Goal: Task Accomplishment & Management: Use online tool/utility

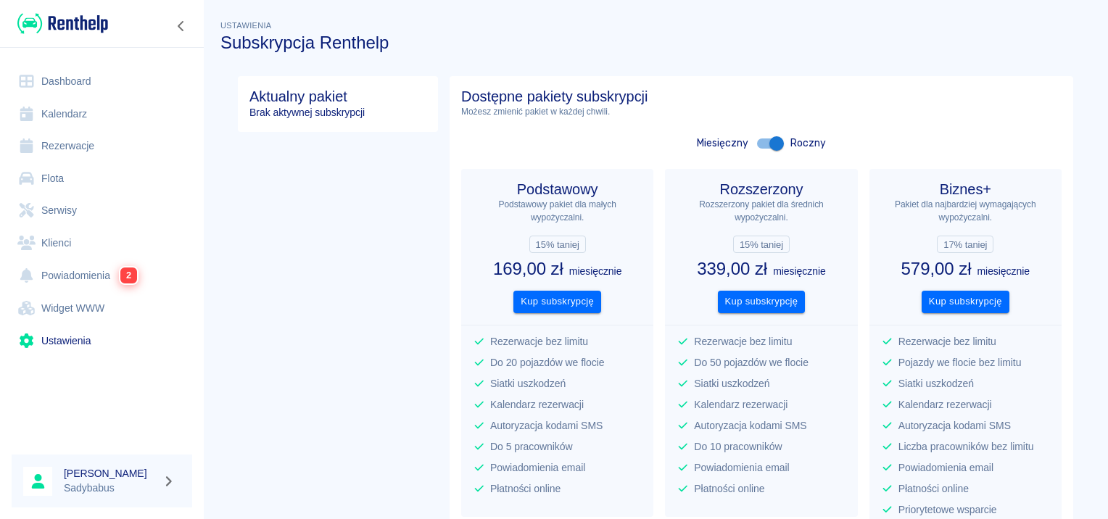
click at [90, 387] on div at bounding box center [102, 408] width 204 height 69
click at [38, 144] on link "Rezerwacje" at bounding box center [102, 146] width 181 height 33
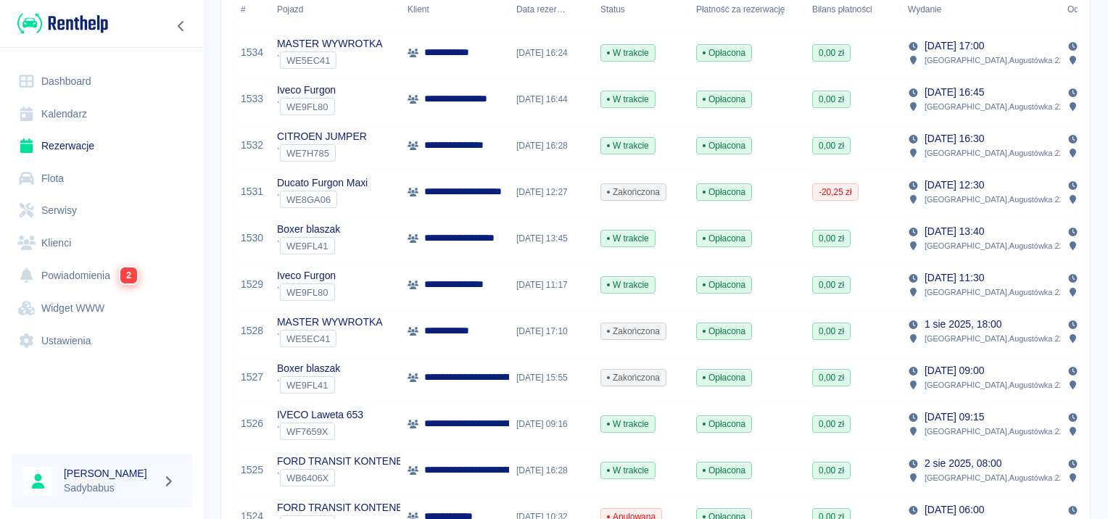
scroll to position [218, 0]
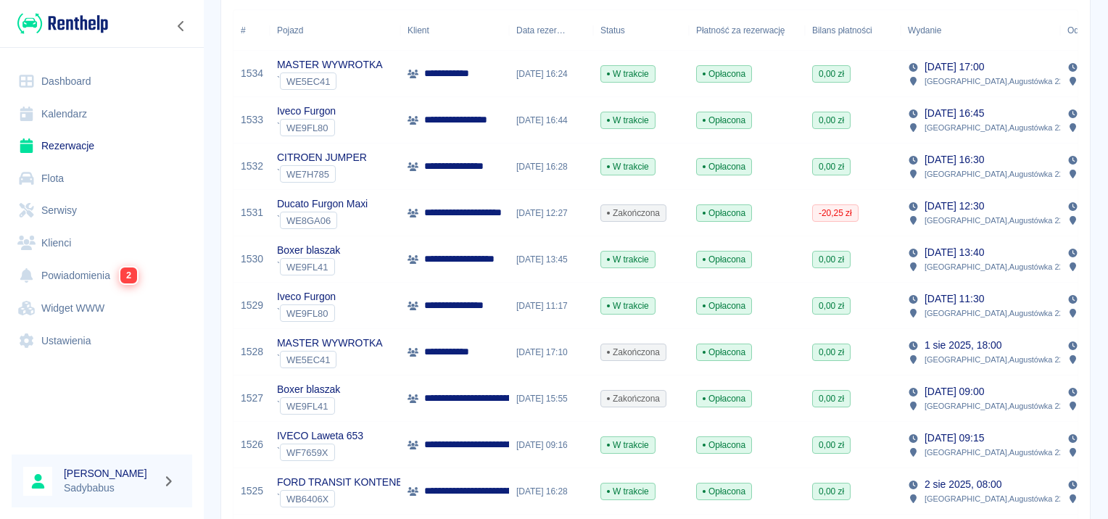
click at [476, 307] on p "**********" at bounding box center [463, 305] width 78 height 15
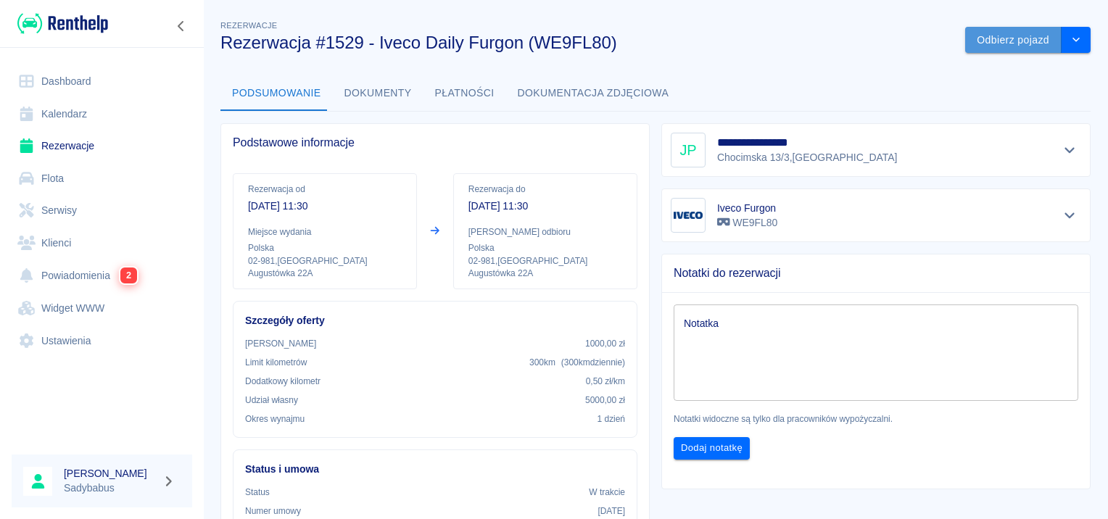
click at [969, 33] on button "Odbierz pojazd" at bounding box center [1013, 40] width 96 height 27
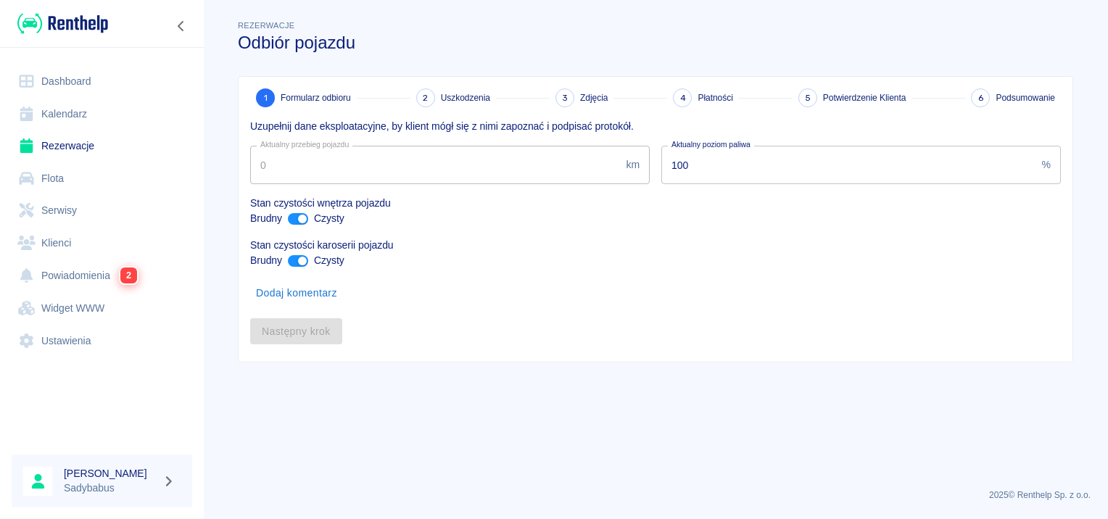
type input "115757"
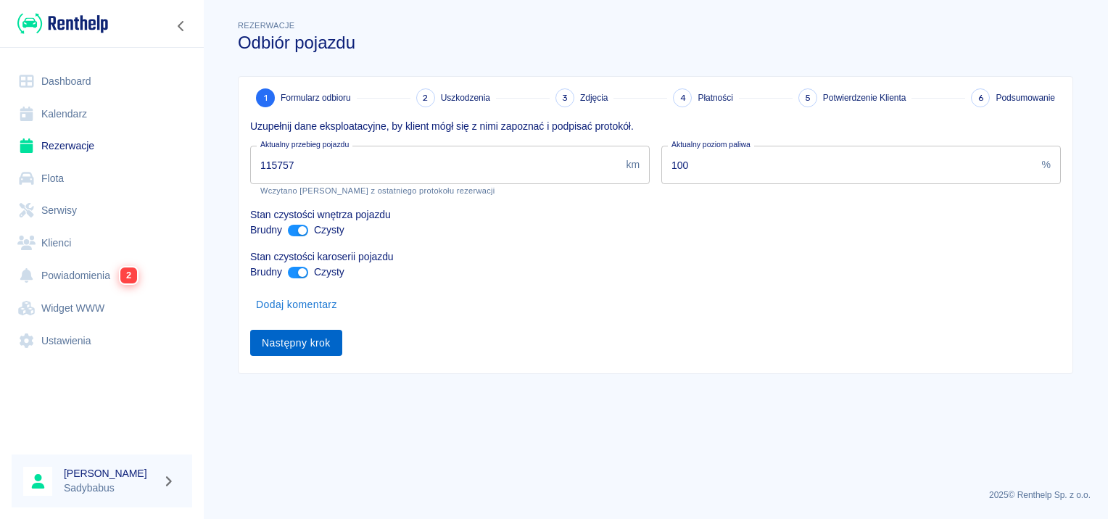
click at [320, 345] on button "Następny krok" at bounding box center [296, 343] width 92 height 27
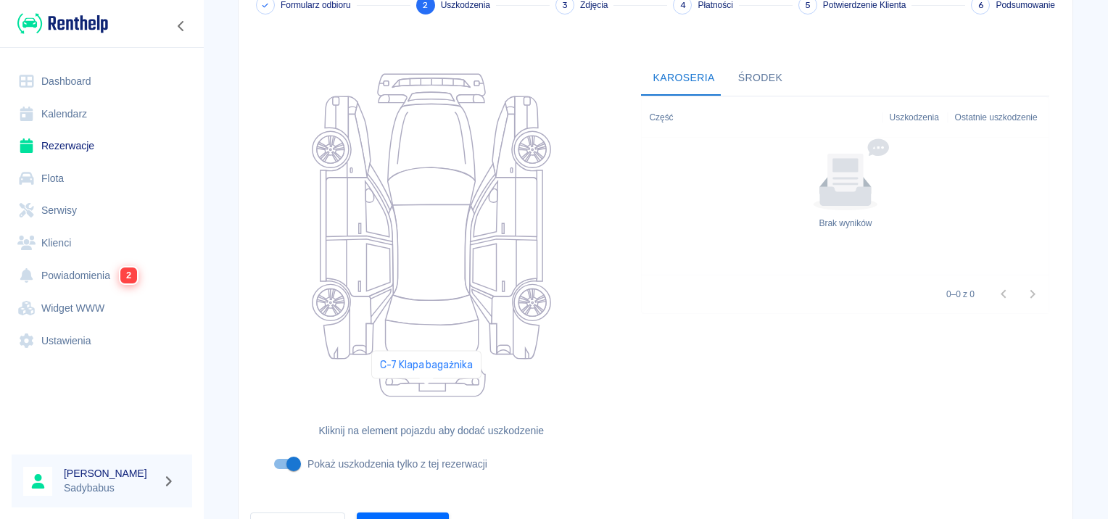
scroll to position [173, 0]
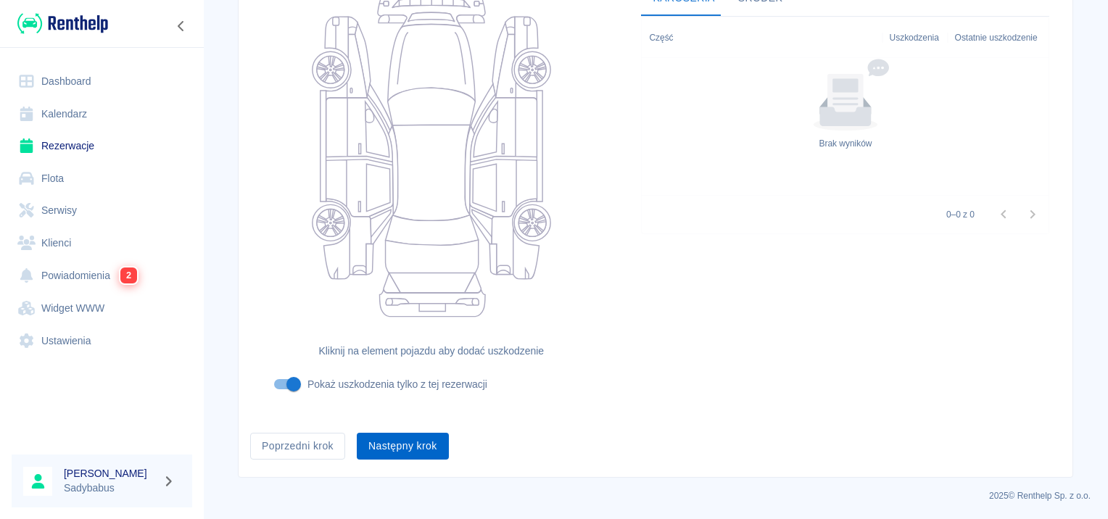
click at [412, 453] on button "Następny krok" at bounding box center [403, 446] width 92 height 27
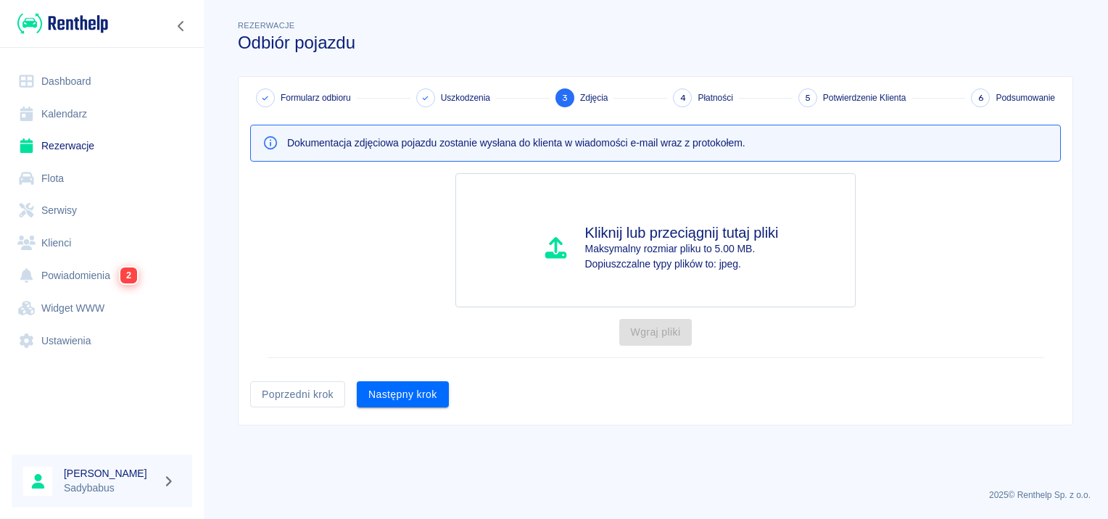
scroll to position [0, 0]
click at [435, 392] on button "Następny krok" at bounding box center [403, 394] width 92 height 27
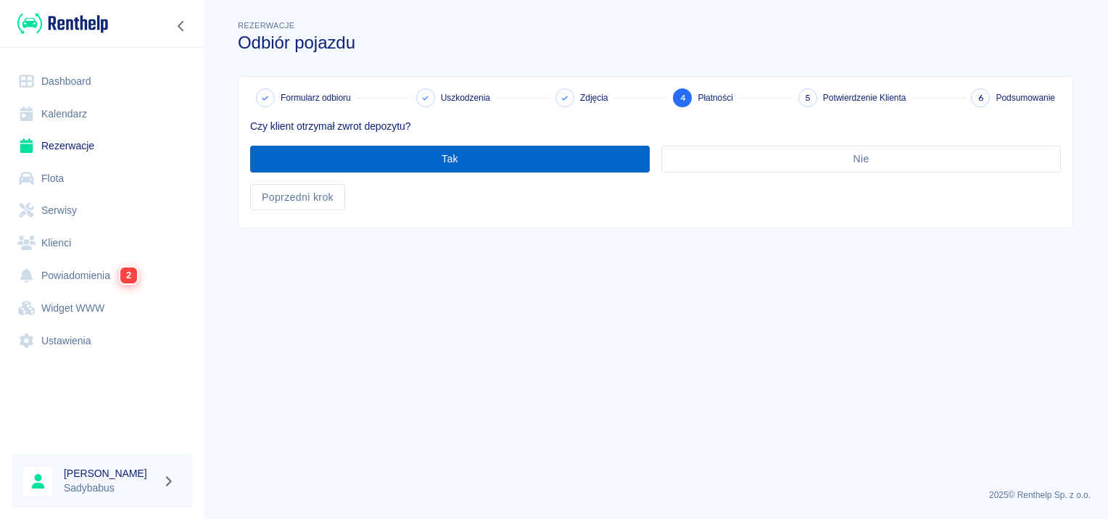
click at [372, 156] on button "Tak" at bounding box center [450, 159] width 400 height 27
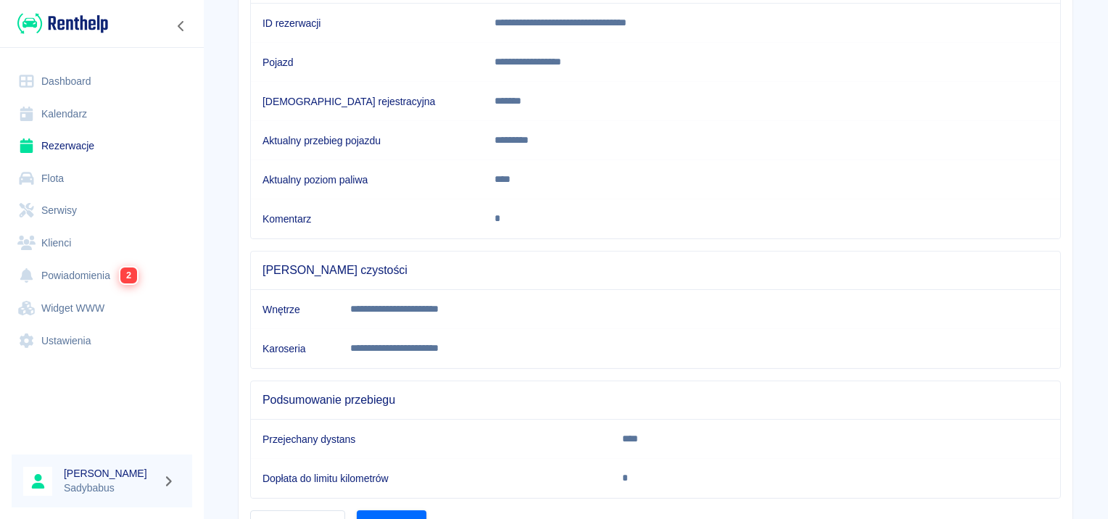
scroll to position [256, 0]
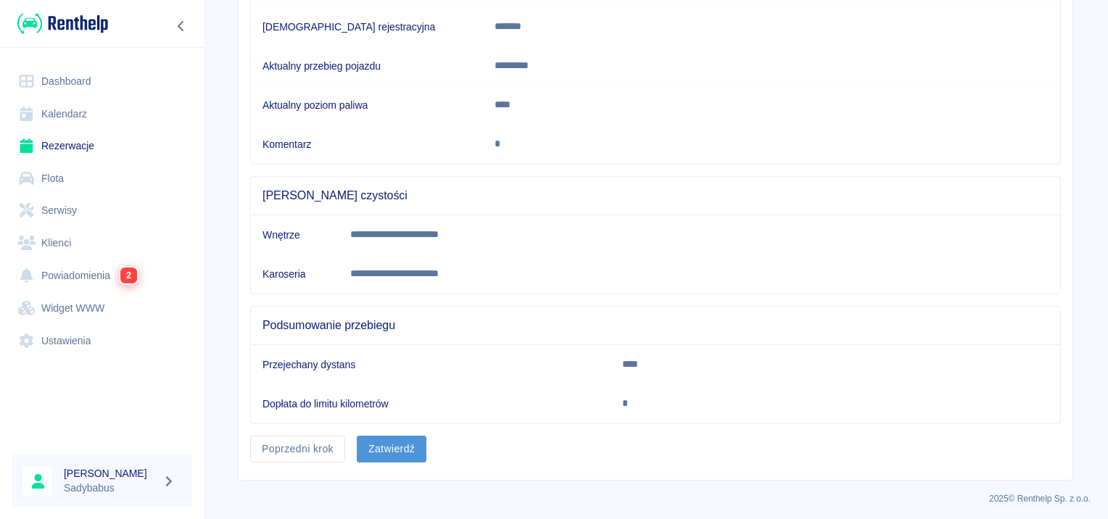
click at [360, 450] on button "Zatwierdź" at bounding box center [392, 449] width 70 height 27
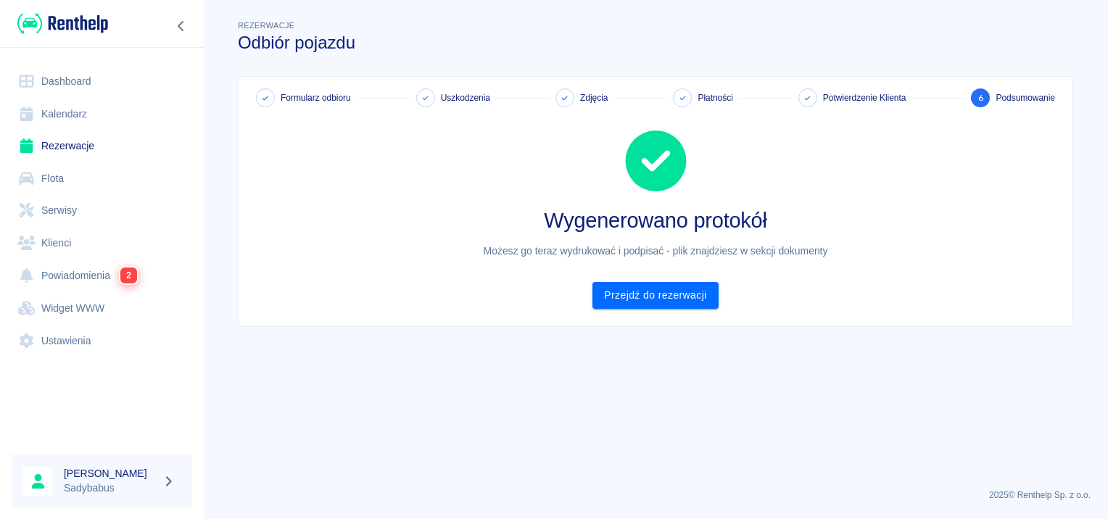
click at [635, 281] on div "Wygenerowano protokół Możesz go teraz wydrukować i podpisać - plik znajdziesz w…" at bounding box center [650, 208] width 822 height 202
click at [630, 292] on link "Przejdź do rezerwacji" at bounding box center [655, 295] width 125 height 27
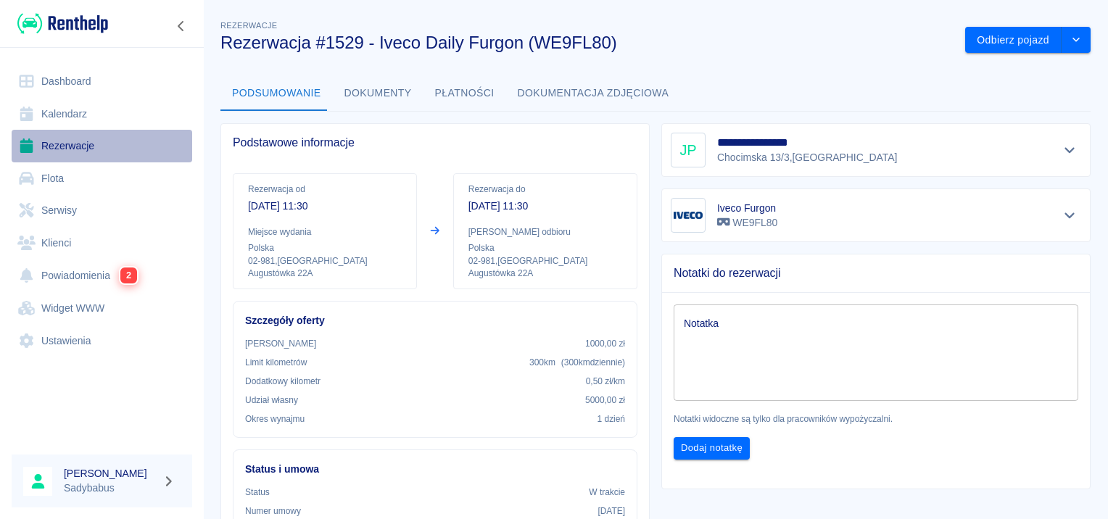
click at [64, 150] on link "Rezerwacje" at bounding box center [102, 146] width 181 height 33
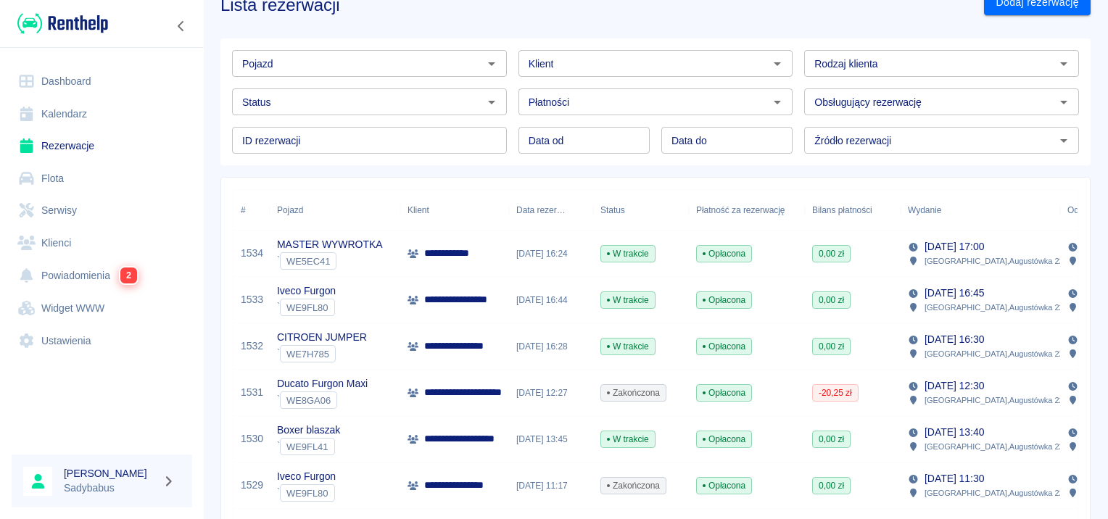
scroll to position [73, 0]
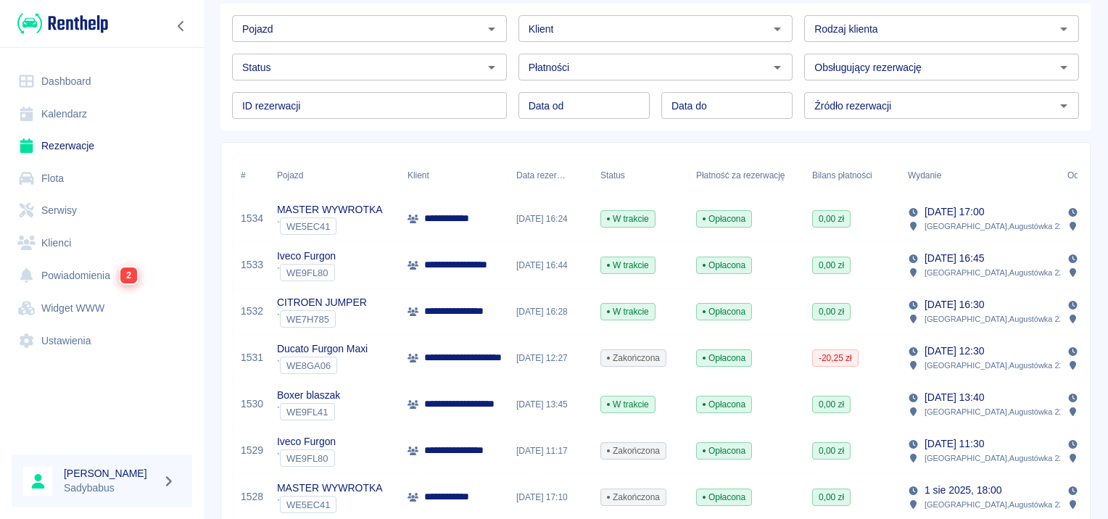
click at [491, 313] on p "**********" at bounding box center [467, 311] width 86 height 15
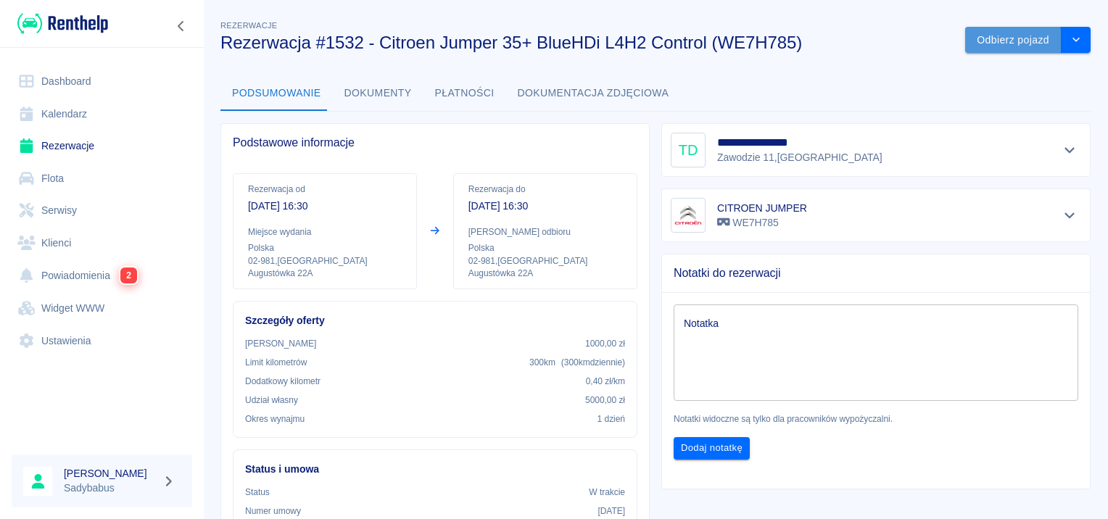
click at [970, 41] on button "Odbierz pojazd" at bounding box center [1013, 40] width 96 height 27
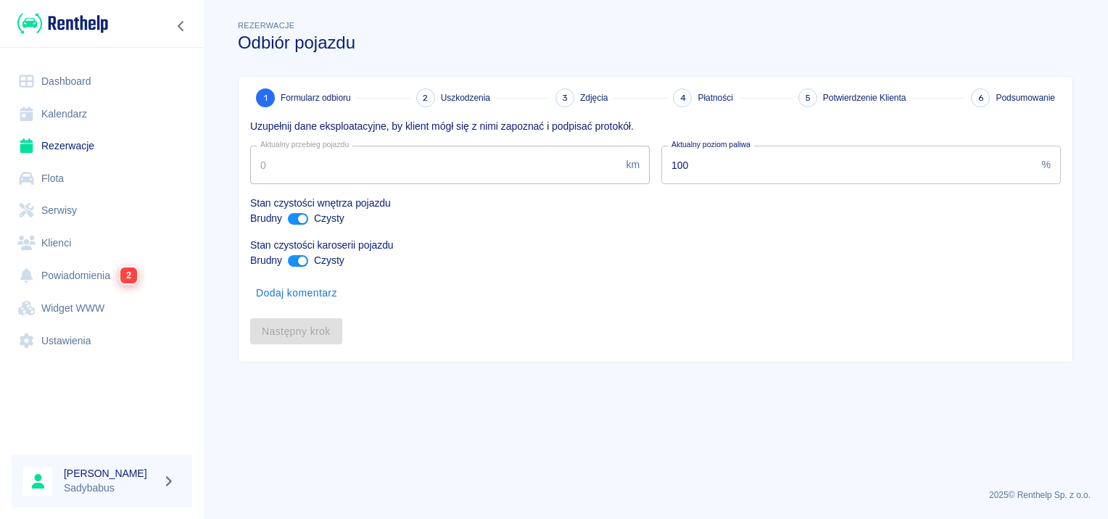
type input "136820"
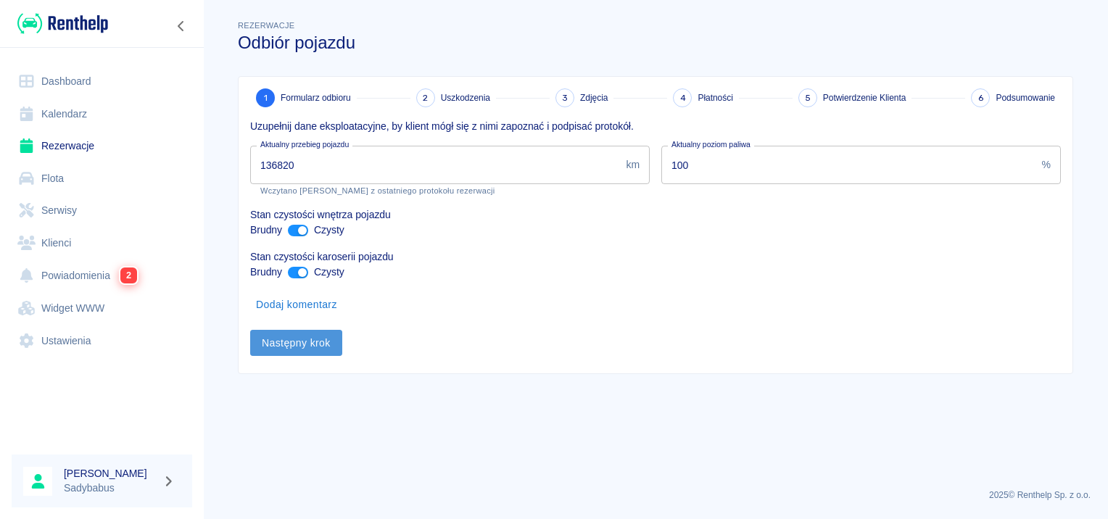
click at [303, 348] on button "Następny krok" at bounding box center [296, 343] width 92 height 27
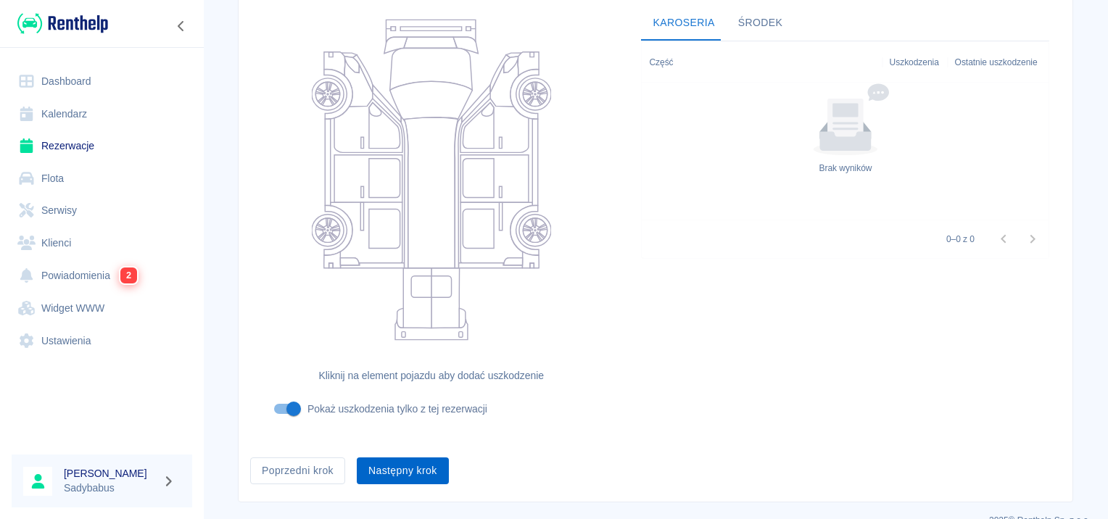
scroll to position [173, 0]
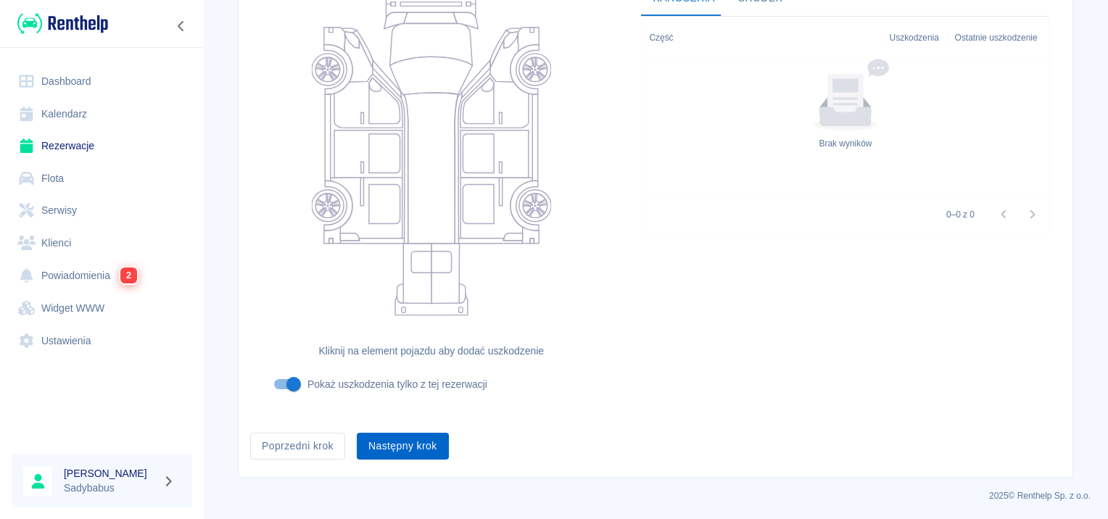
click at [381, 452] on button "Następny krok" at bounding box center [403, 446] width 92 height 27
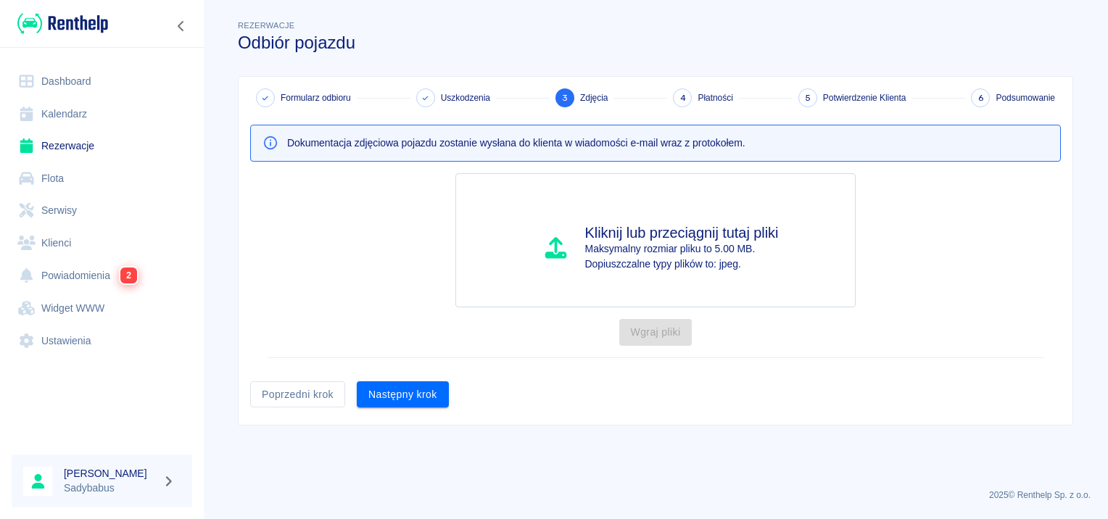
scroll to position [0, 0]
drag, startPoint x: 412, startPoint y: 462, endPoint x: 414, endPoint y: 474, distance: 12.5
click at [414, 474] on main "Rezerwacje Odbiór pojazdu Formularz odbioru Uszkodzenia 3 Zdjęcia 4 Płatności 5…" at bounding box center [655, 247] width 905 height 460
click at [425, 413] on div "Formularz odbioru Uszkodzenia 3 Zdjęcia 4 Płatności 5 Potwierdzenie Klienta 6 P…" at bounding box center [656, 251] width 834 height 348
click at [425, 393] on button "Następny krok" at bounding box center [403, 394] width 92 height 27
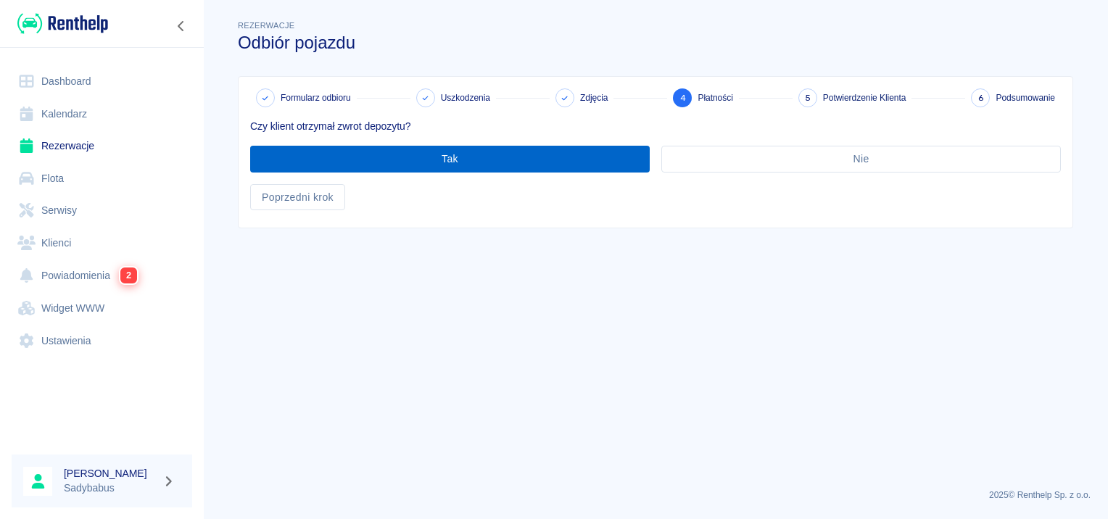
click at [421, 164] on button "Tak" at bounding box center [450, 159] width 400 height 27
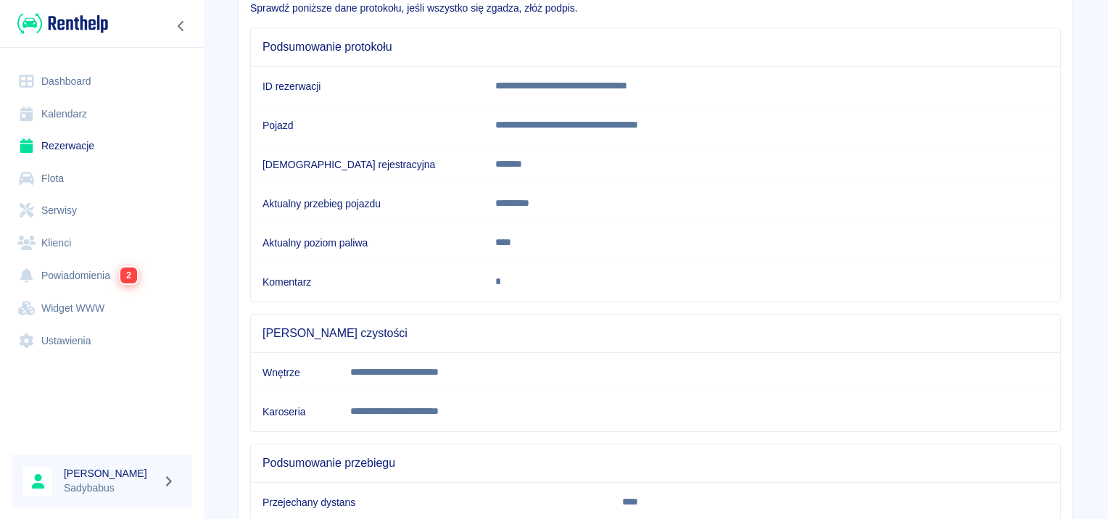
scroll to position [256, 0]
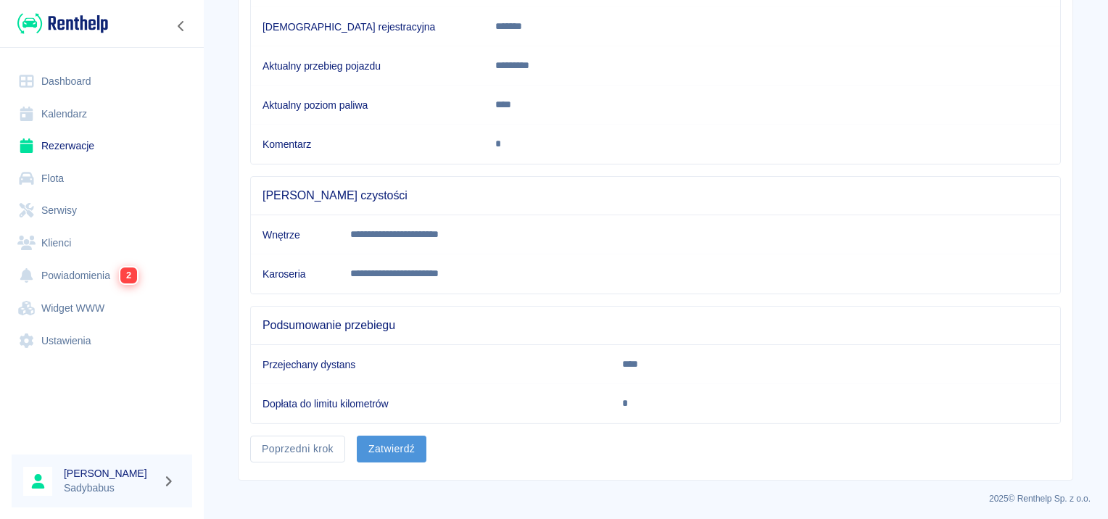
click at [392, 450] on button "Zatwierdź" at bounding box center [392, 449] width 70 height 27
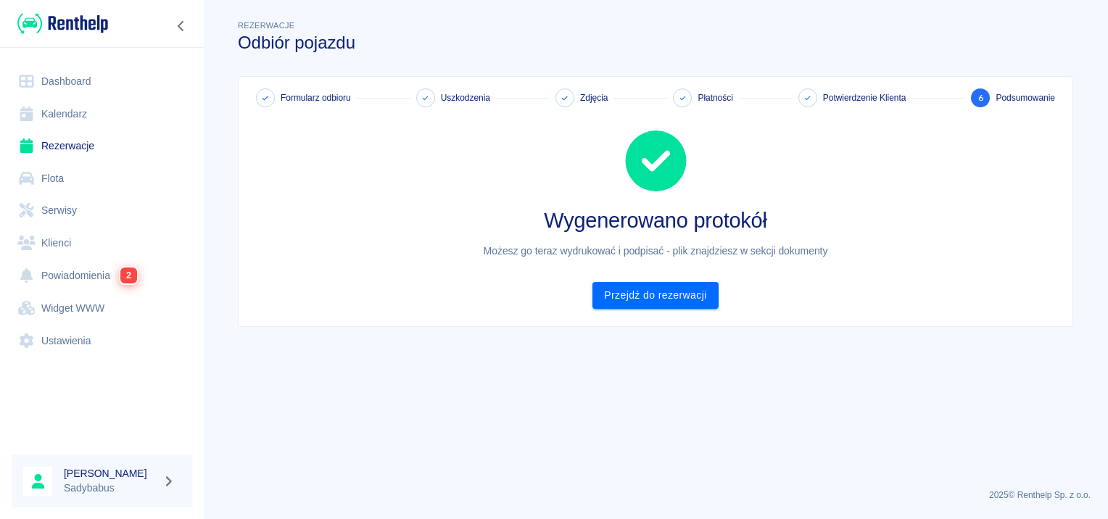
scroll to position [0, 0]
click at [654, 291] on link "Przejdź do rezerwacji" at bounding box center [655, 295] width 125 height 27
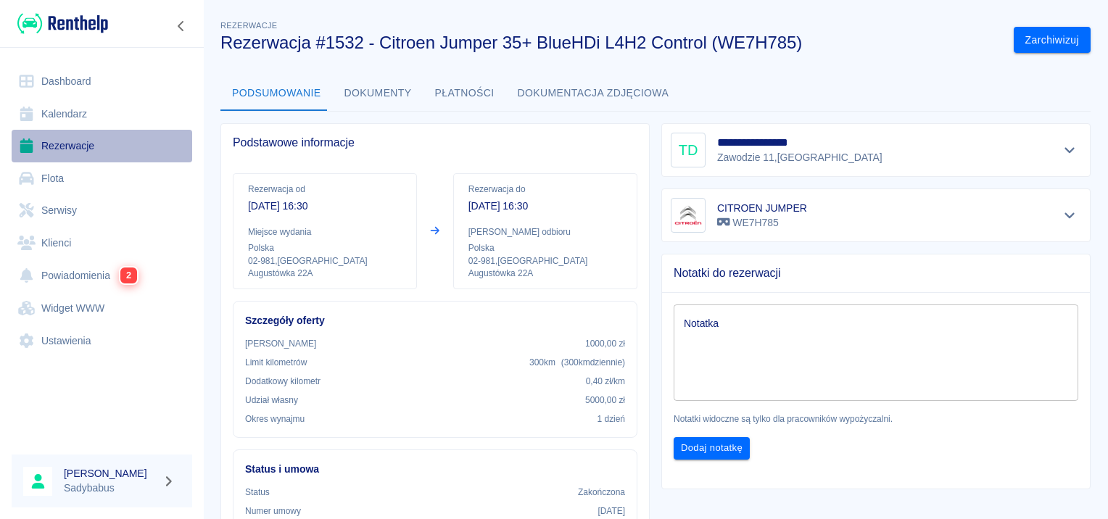
click at [88, 138] on link "Rezerwacje" at bounding box center [102, 146] width 181 height 33
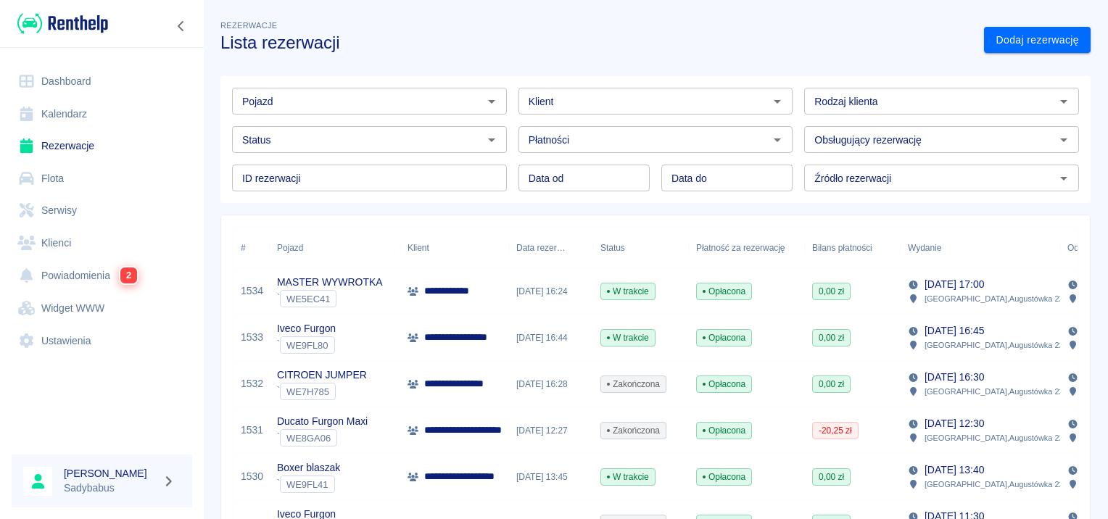
click at [492, 345] on div "**********" at bounding box center [454, 338] width 109 height 46
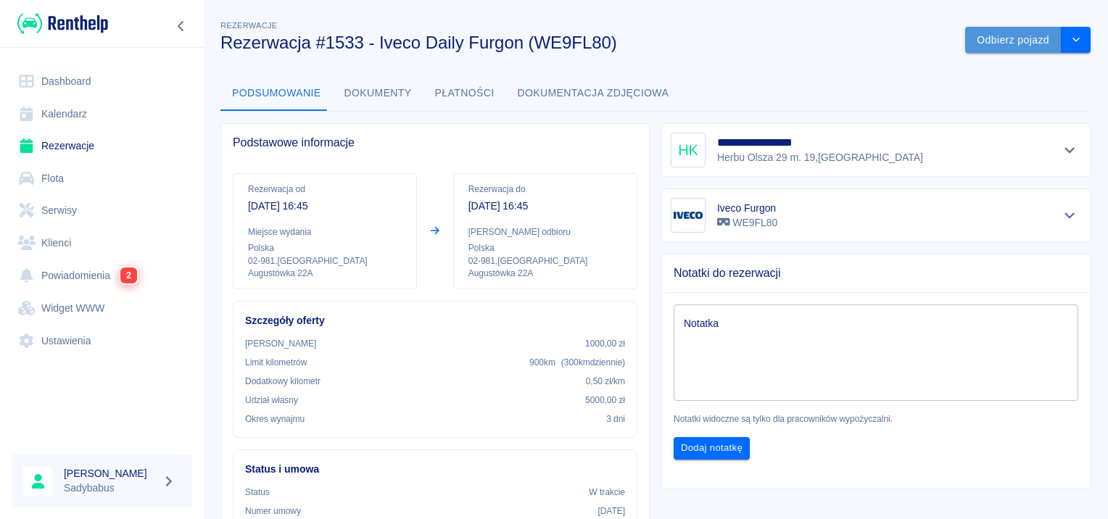
click at [991, 41] on button "Odbierz pojazd" at bounding box center [1013, 40] width 96 height 27
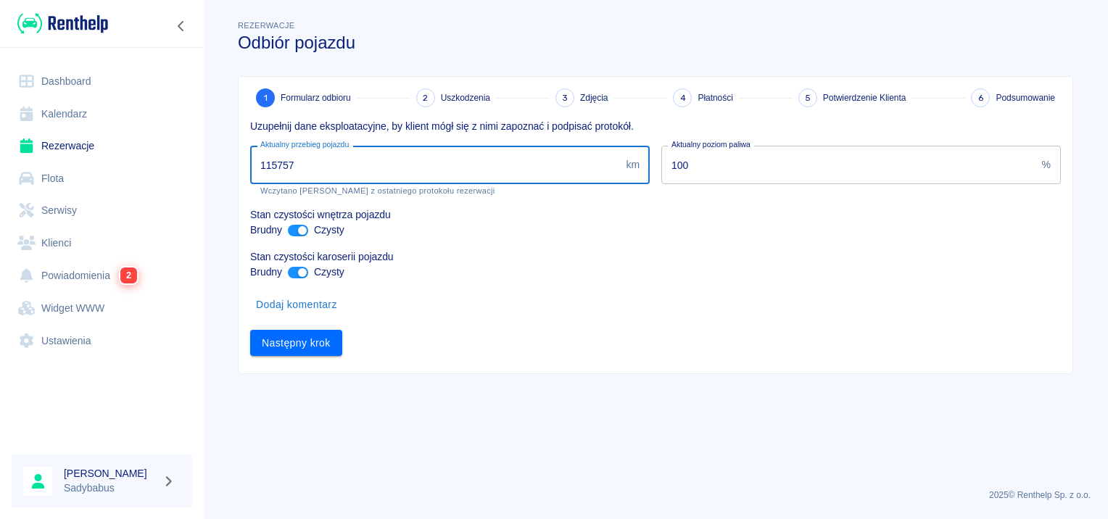
drag, startPoint x: 276, startPoint y: 167, endPoint x: 381, endPoint y: 163, distance: 105.2
click at [381, 163] on input "115757" at bounding box center [435, 165] width 370 height 38
type input "116000"
click at [710, 159] on input "100" at bounding box center [848, 165] width 375 height 38
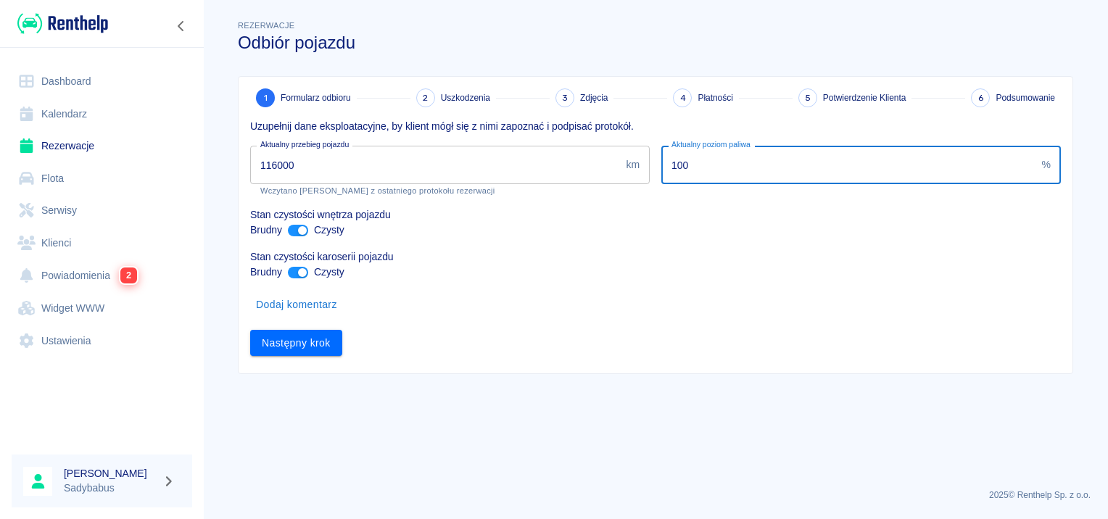
click at [710, 159] on input "100" at bounding box center [848, 165] width 375 height 38
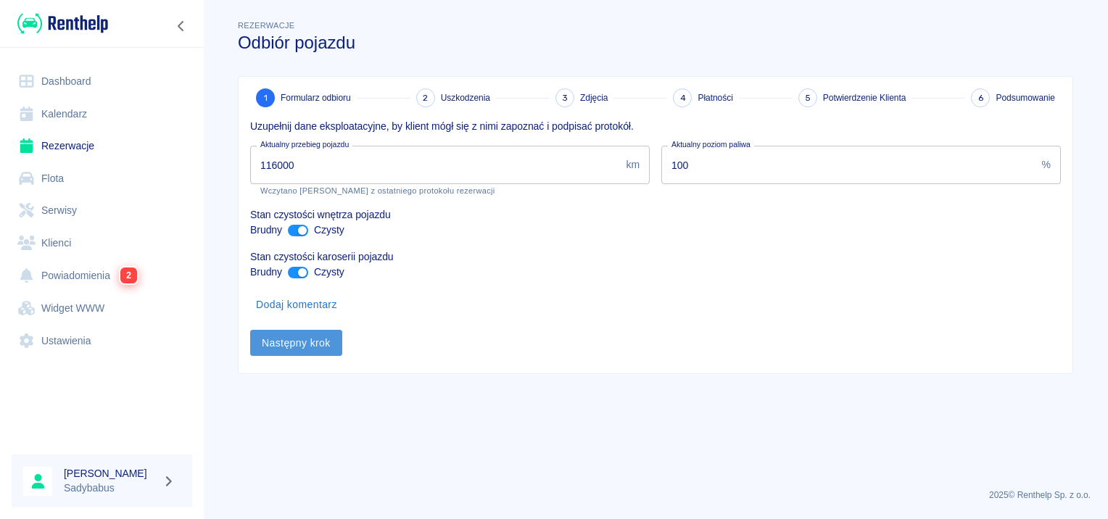
click at [289, 337] on button "Następny krok" at bounding box center [296, 343] width 92 height 27
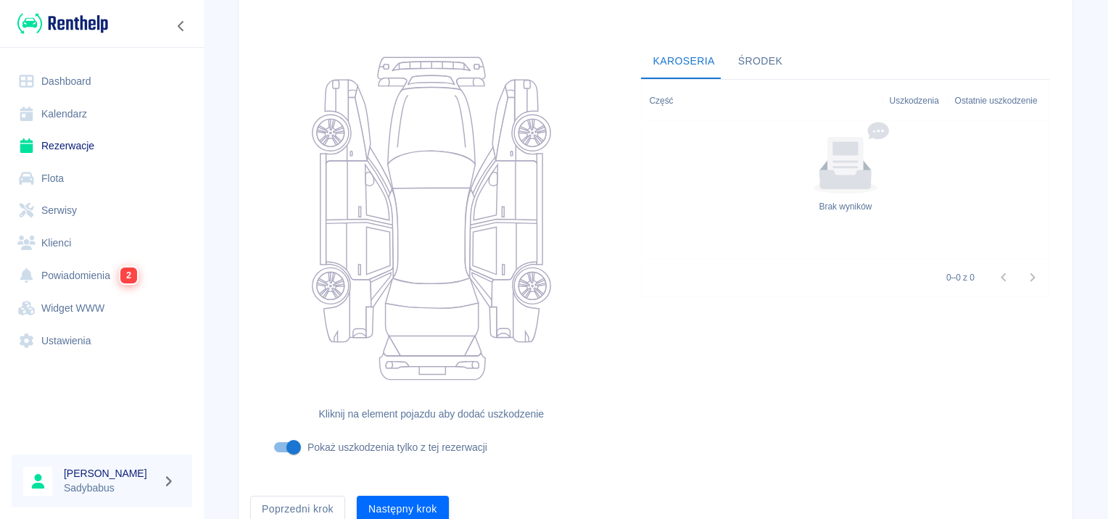
scroll to position [173, 0]
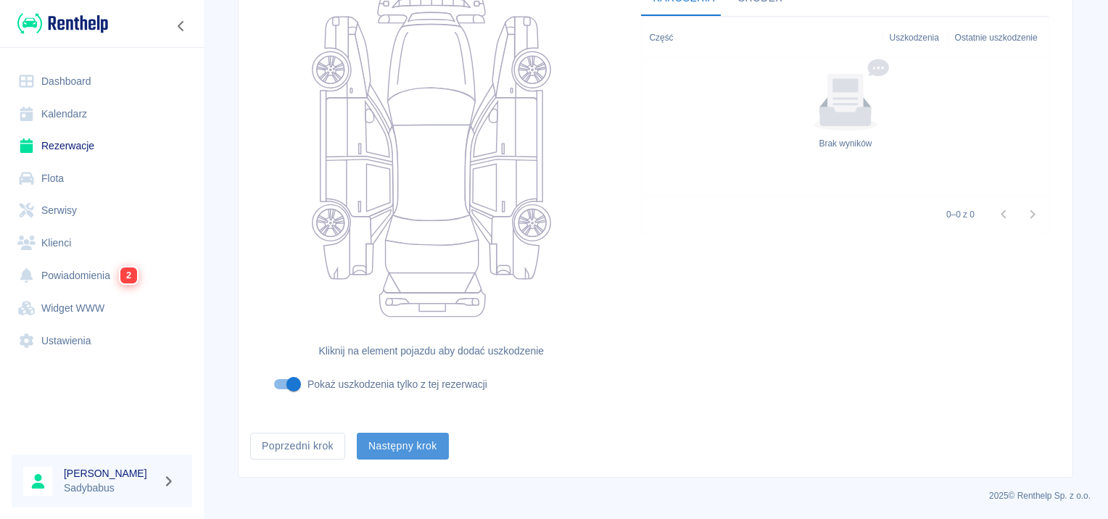
click at [368, 437] on button "Następny krok" at bounding box center [403, 446] width 92 height 27
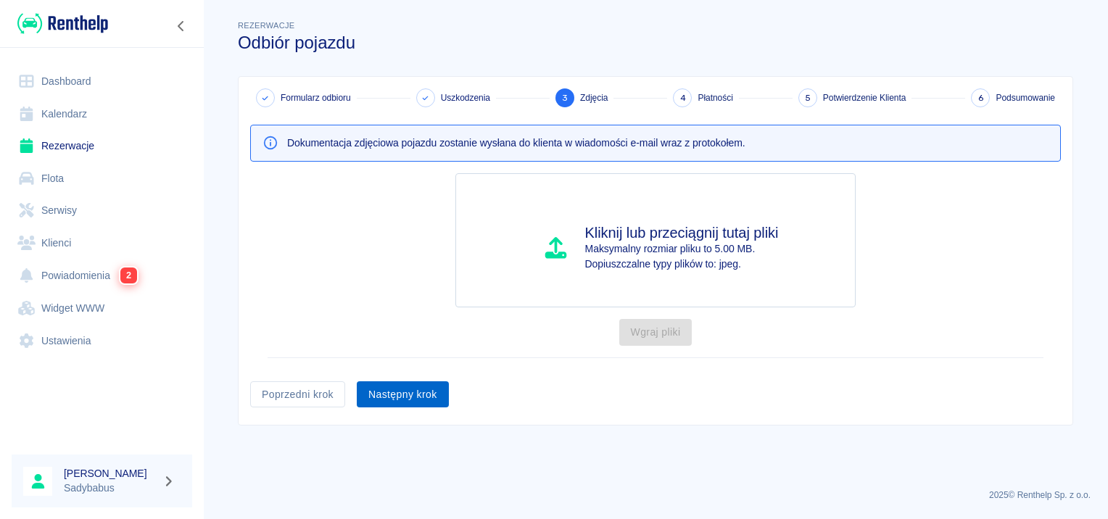
click at [409, 395] on button "Następny krok" at bounding box center [403, 394] width 92 height 27
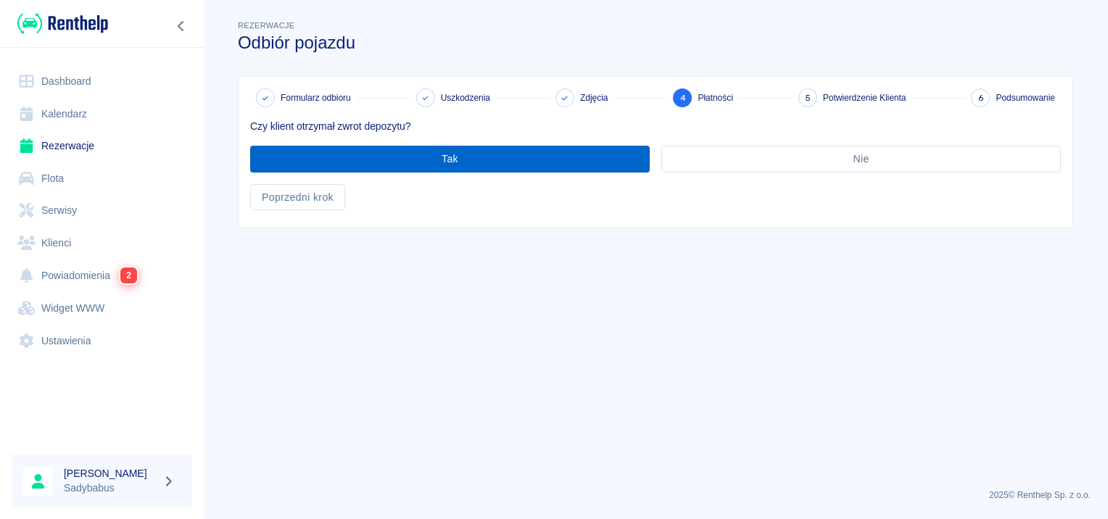
click at [379, 160] on button "Tak" at bounding box center [450, 159] width 400 height 27
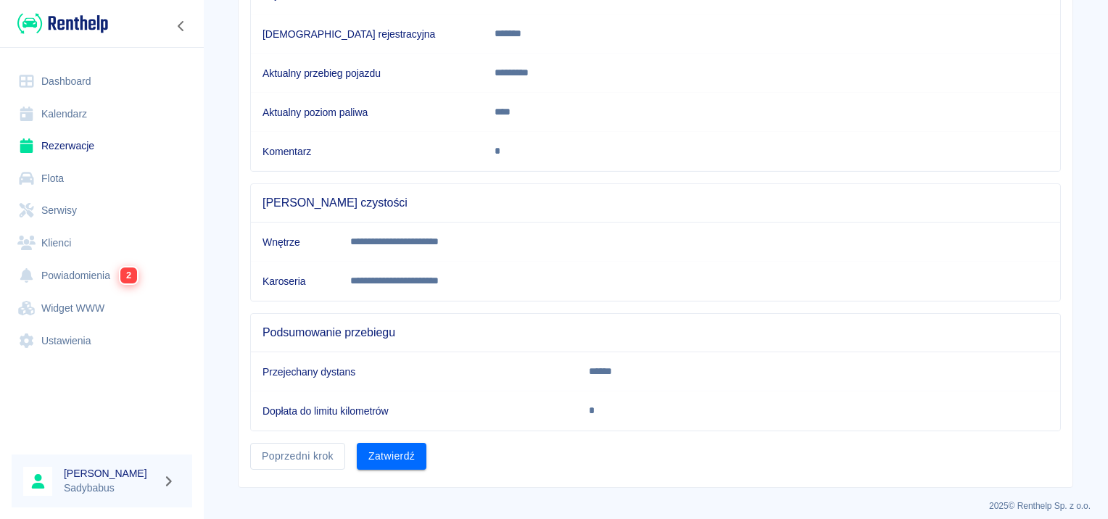
scroll to position [256, 0]
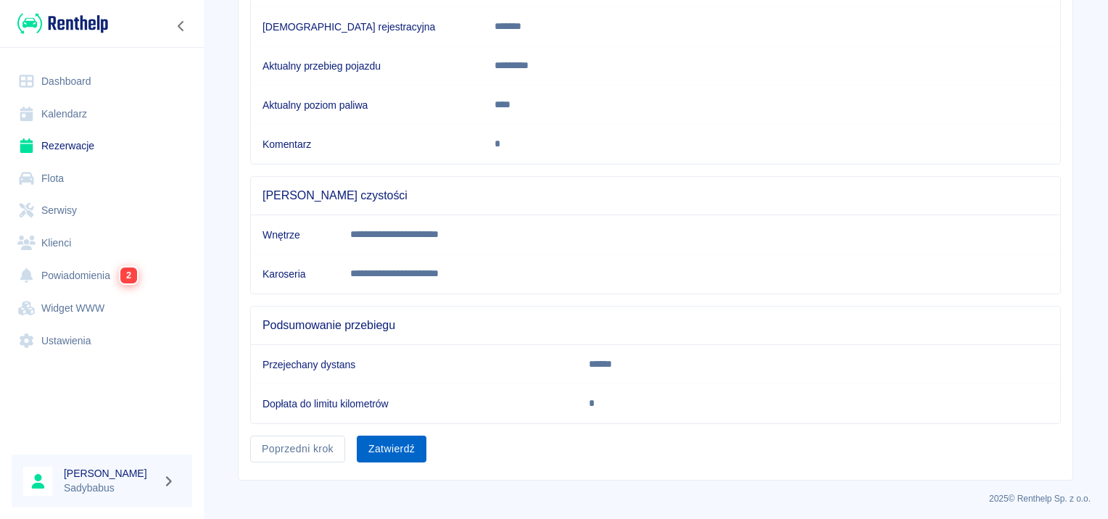
click at [390, 450] on button "Zatwierdź" at bounding box center [392, 449] width 70 height 27
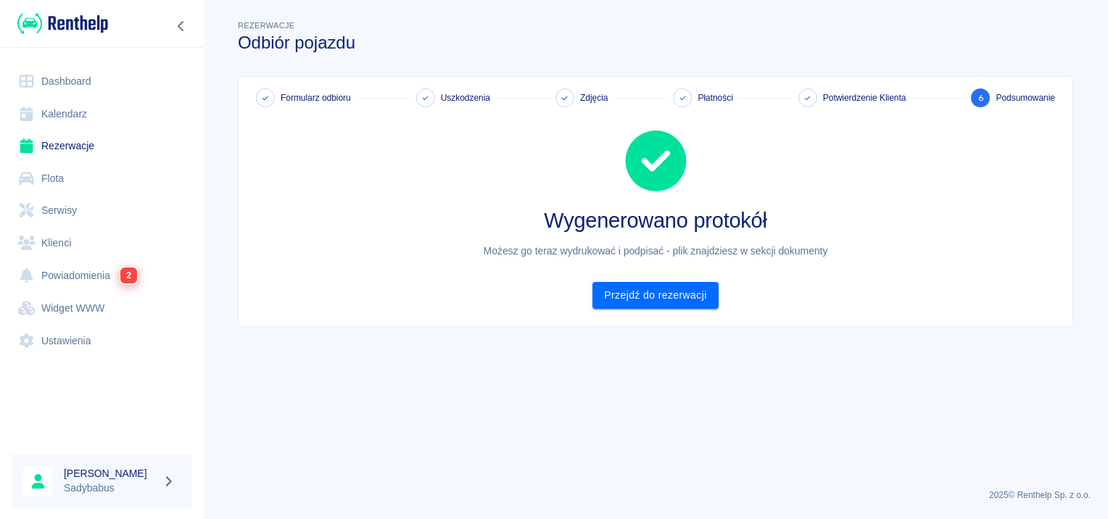
scroll to position [0, 0]
click at [627, 292] on link "Przejdź do rezerwacji" at bounding box center [655, 295] width 125 height 27
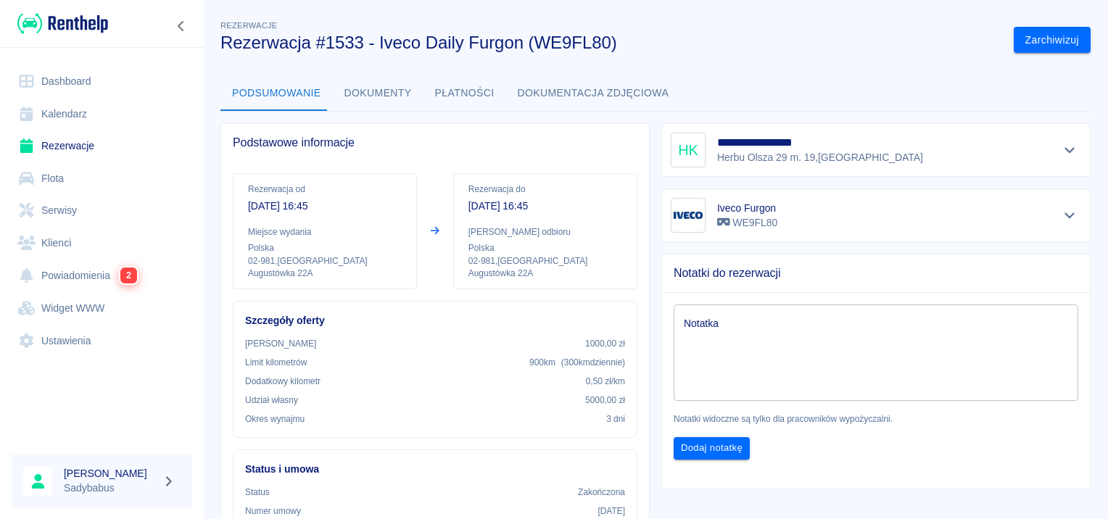
click at [79, 146] on link "Rezerwacje" at bounding box center [102, 146] width 181 height 33
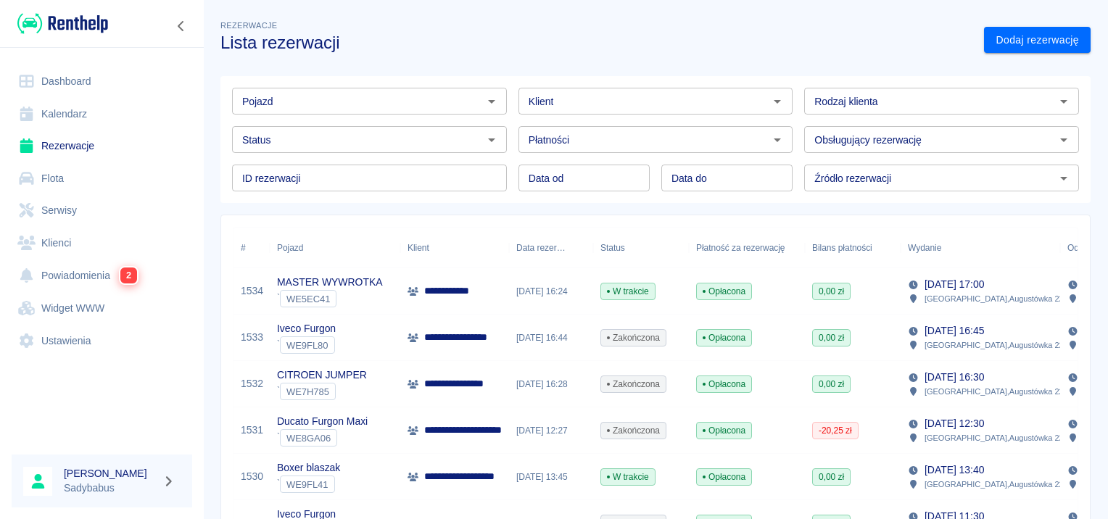
click at [476, 298] on p "**********" at bounding box center [456, 291] width 64 height 15
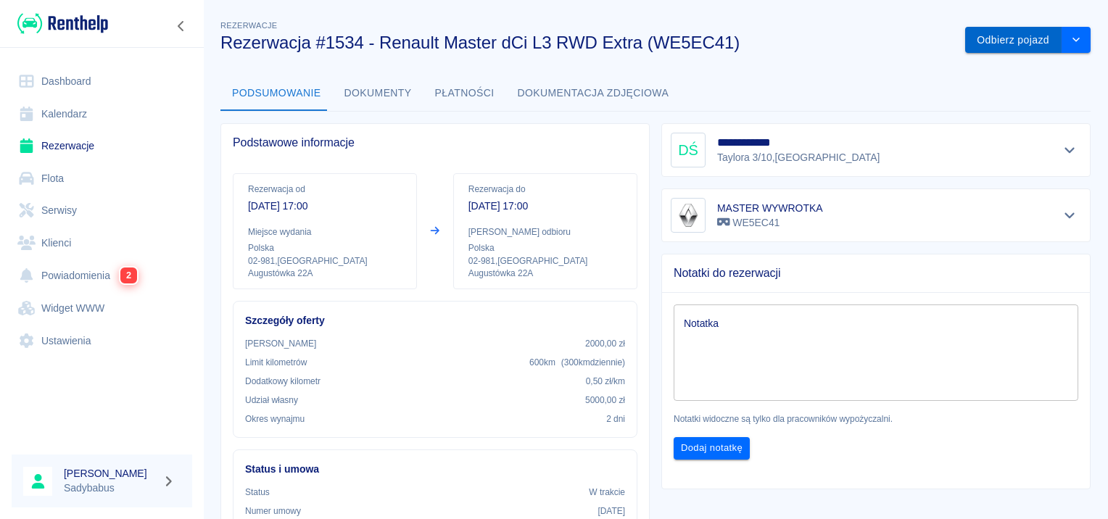
click at [979, 36] on button "Odbierz pojazd" at bounding box center [1013, 40] width 96 height 27
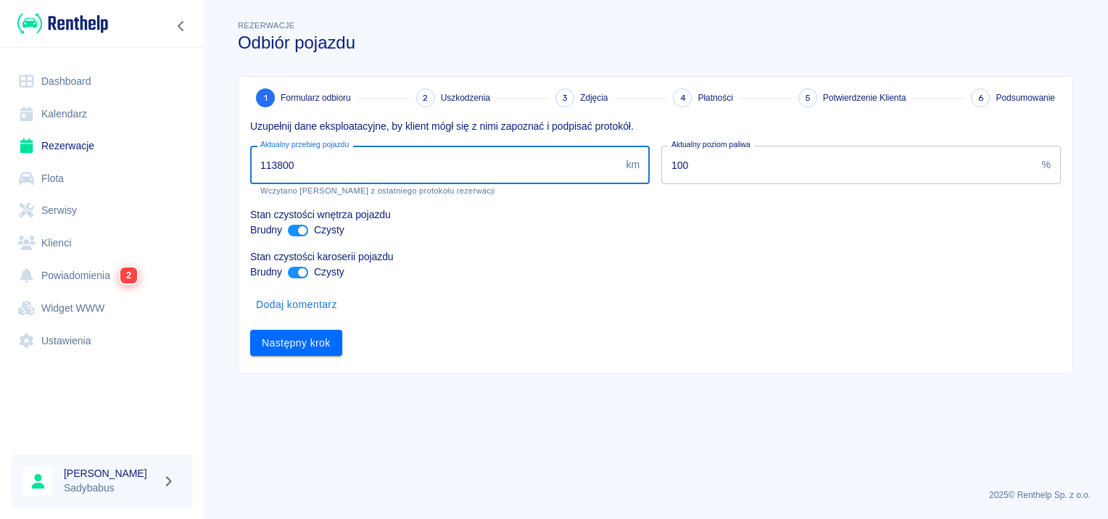
drag, startPoint x: 271, startPoint y: 164, endPoint x: 836, endPoint y: 157, distance: 565.0
click at [801, 174] on div "Uzupełnij dane eksploatacyjne, by klient mógł się z nimi zapoznać i podpisać pr…" at bounding box center [650, 231] width 822 height 249
type input "114000"
click at [266, 337] on button "Następny krok" at bounding box center [296, 343] width 92 height 27
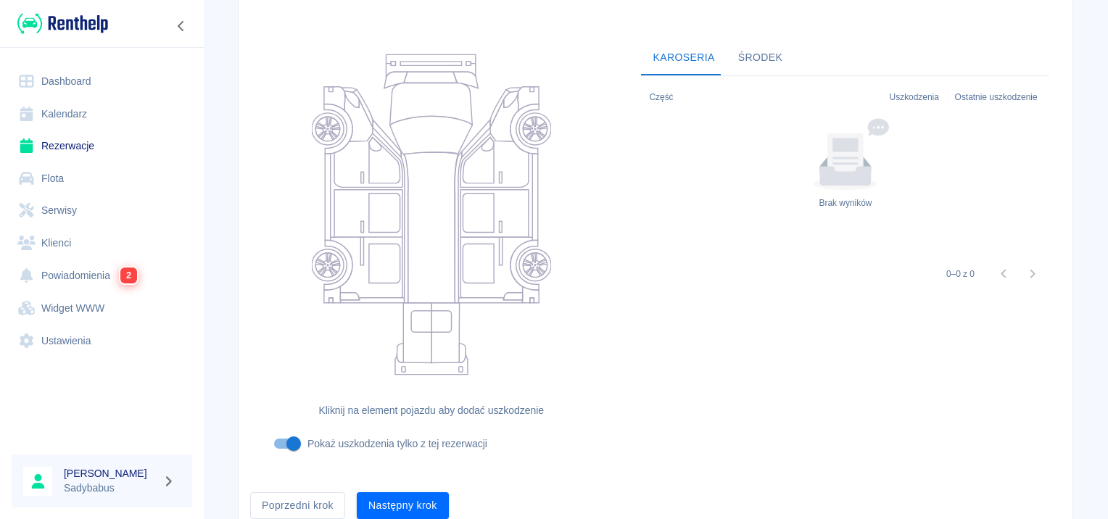
scroll to position [173, 0]
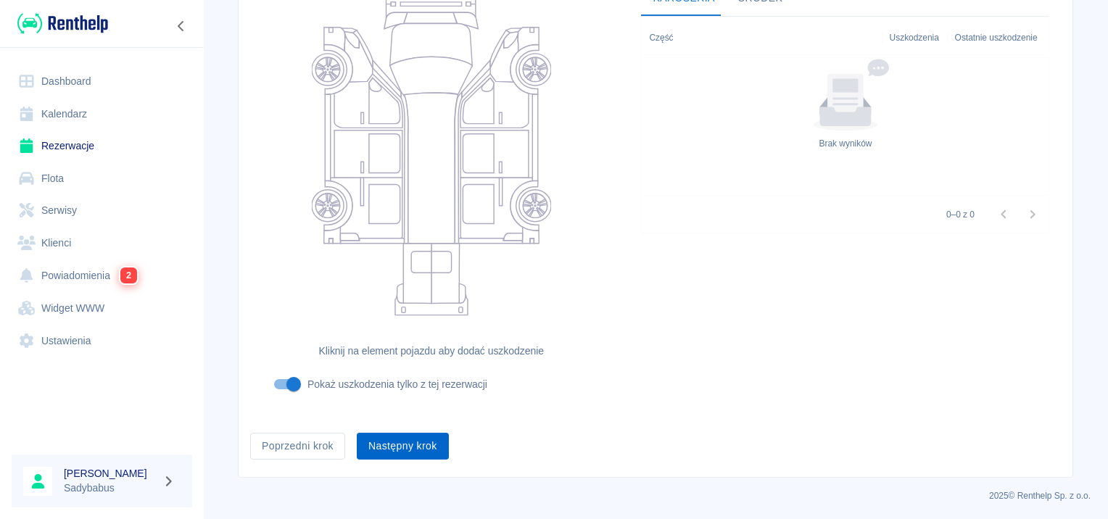
click at [410, 441] on button "Następny krok" at bounding box center [403, 446] width 92 height 27
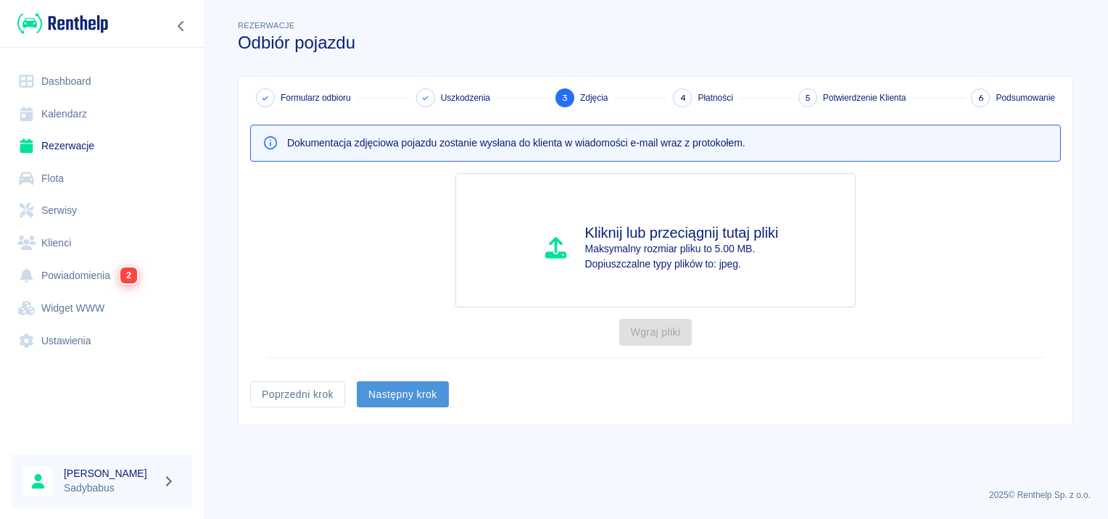
click at [374, 394] on button "Następny krok" at bounding box center [403, 394] width 92 height 27
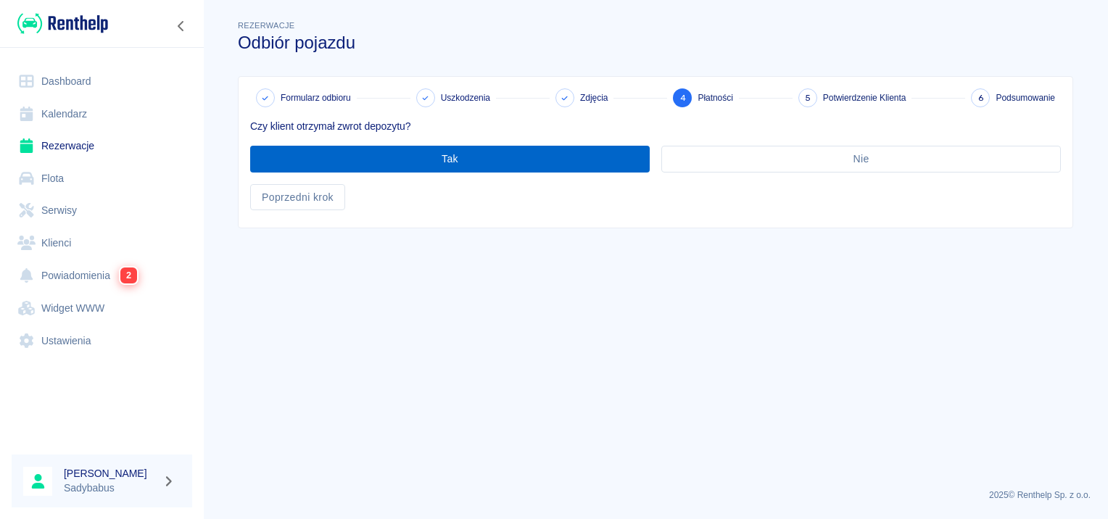
click at [342, 158] on button "Tak" at bounding box center [450, 159] width 400 height 27
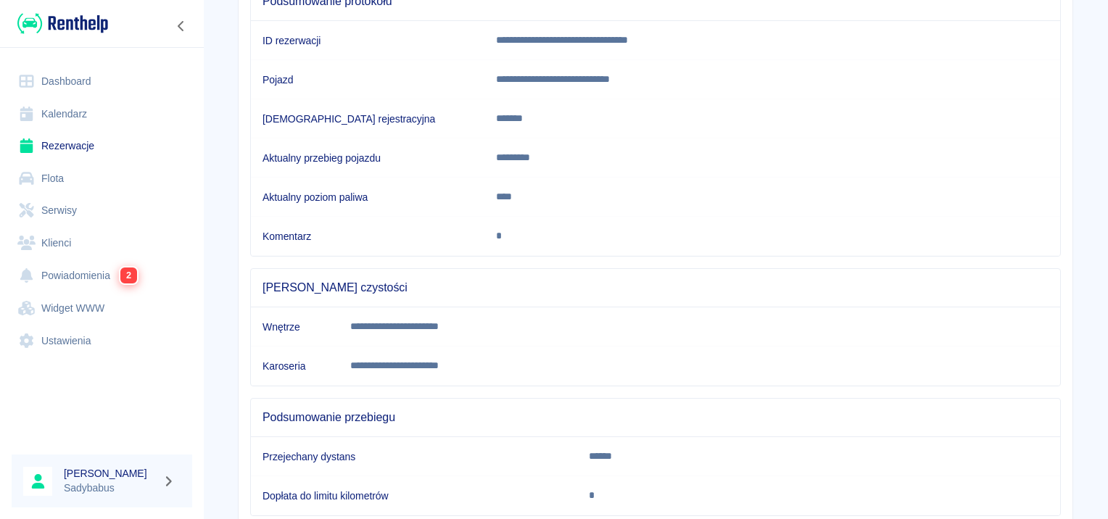
scroll to position [218, 0]
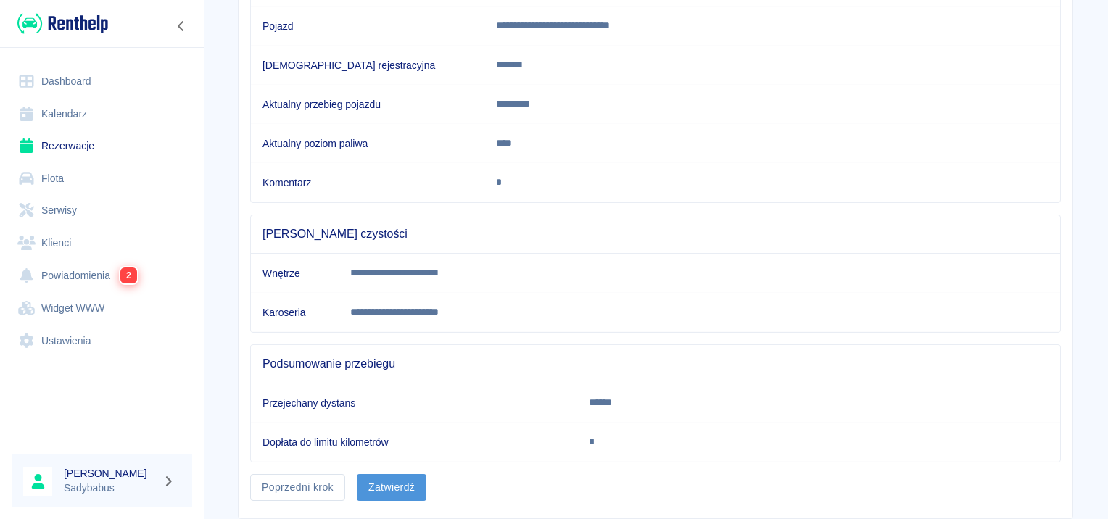
click at [399, 479] on button "Zatwierdź" at bounding box center [392, 487] width 70 height 27
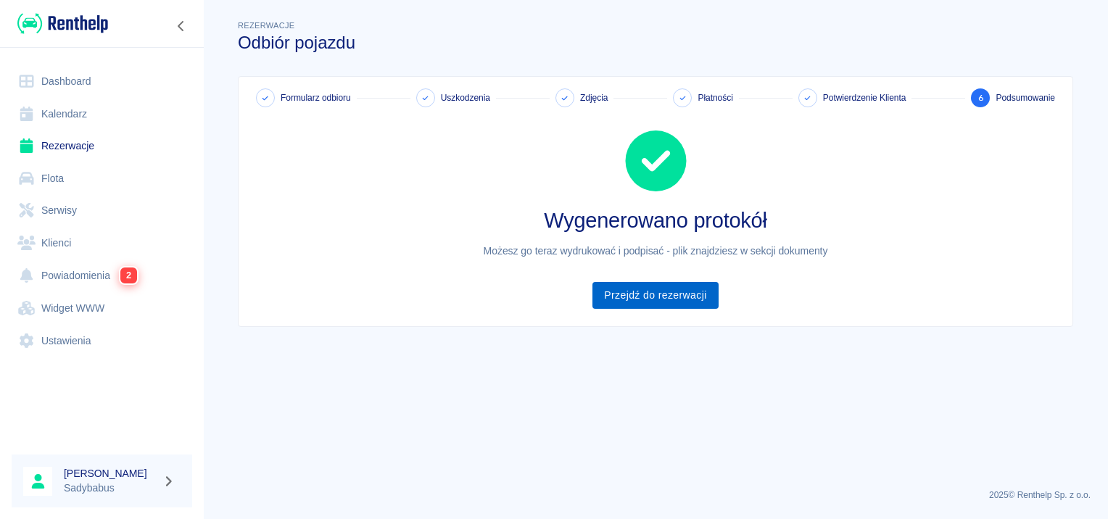
click at [684, 294] on link "Przejdź do rezerwacji" at bounding box center [655, 295] width 125 height 27
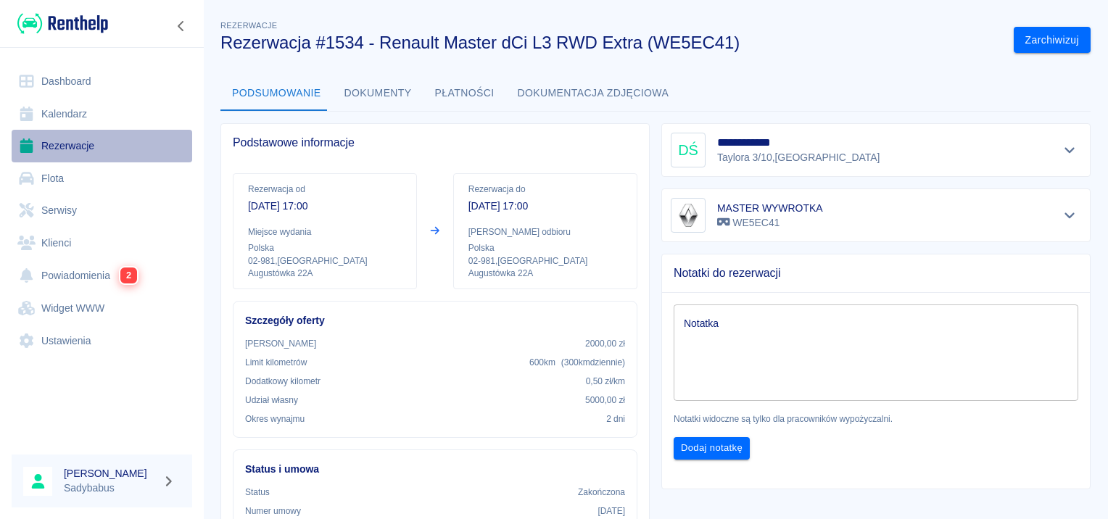
click at [62, 141] on link "Rezerwacje" at bounding box center [102, 146] width 181 height 33
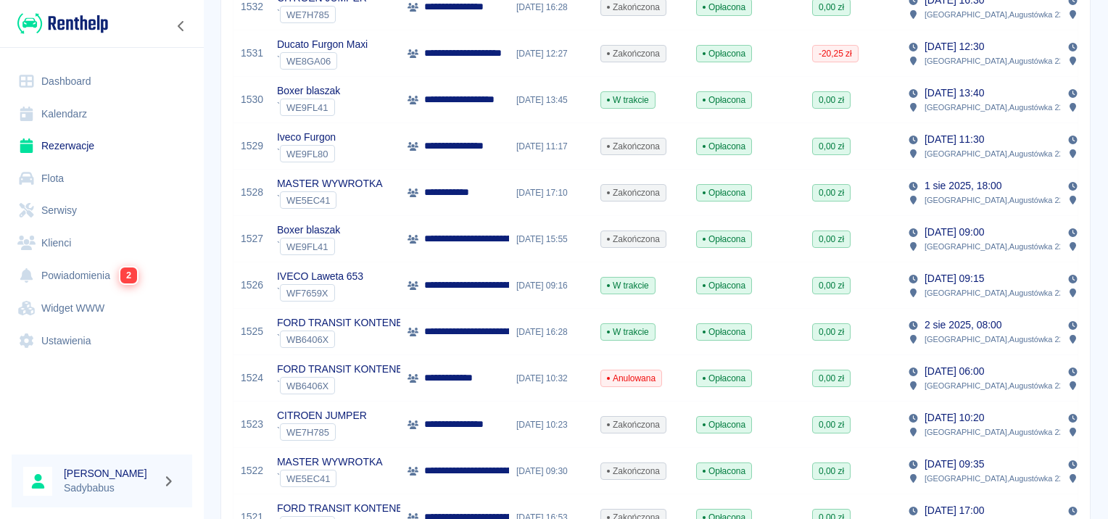
scroll to position [363, 0]
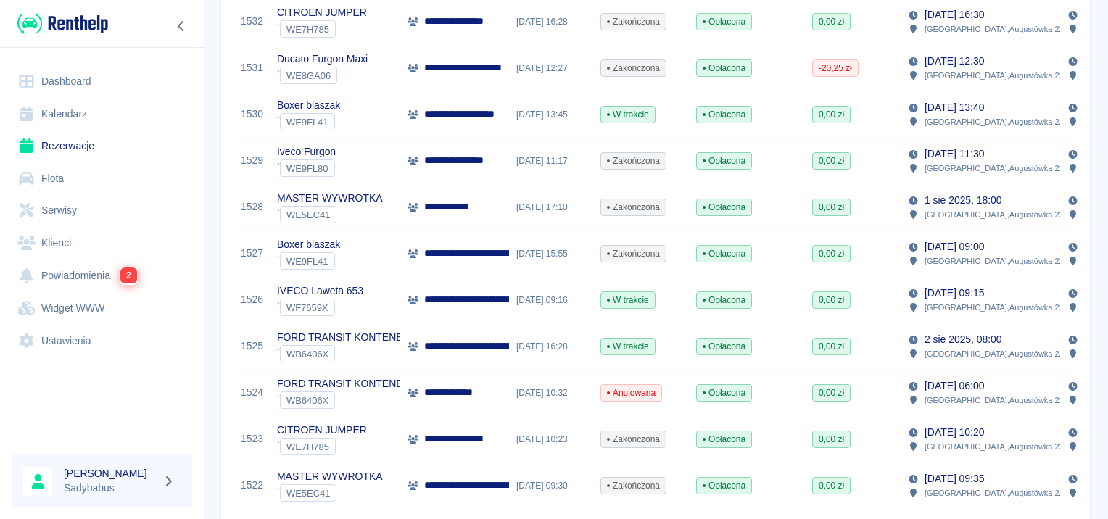
click at [441, 65] on p "**********" at bounding box center [472, 67] width 96 height 15
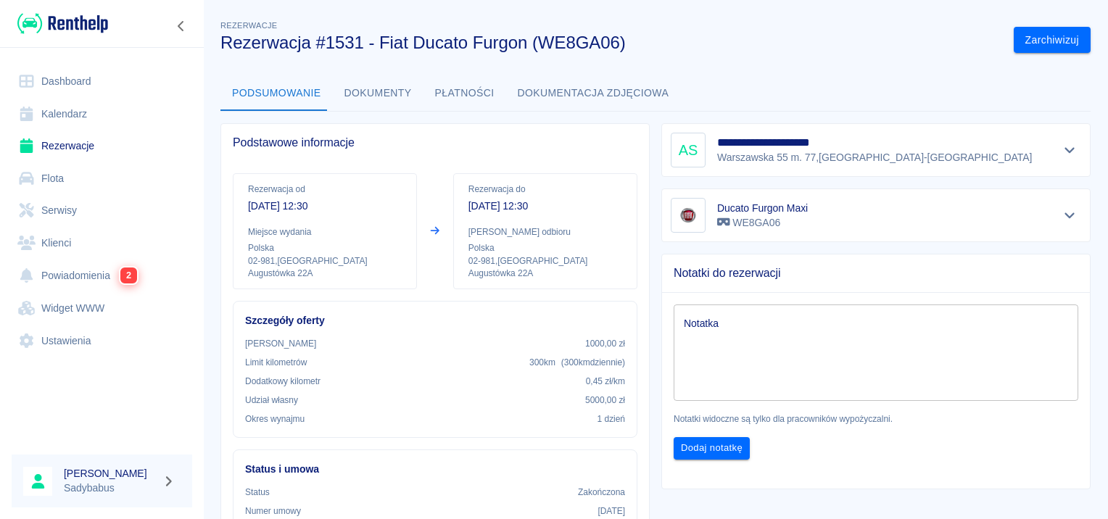
click at [437, 88] on button "Płatności" at bounding box center [465, 93] width 83 height 35
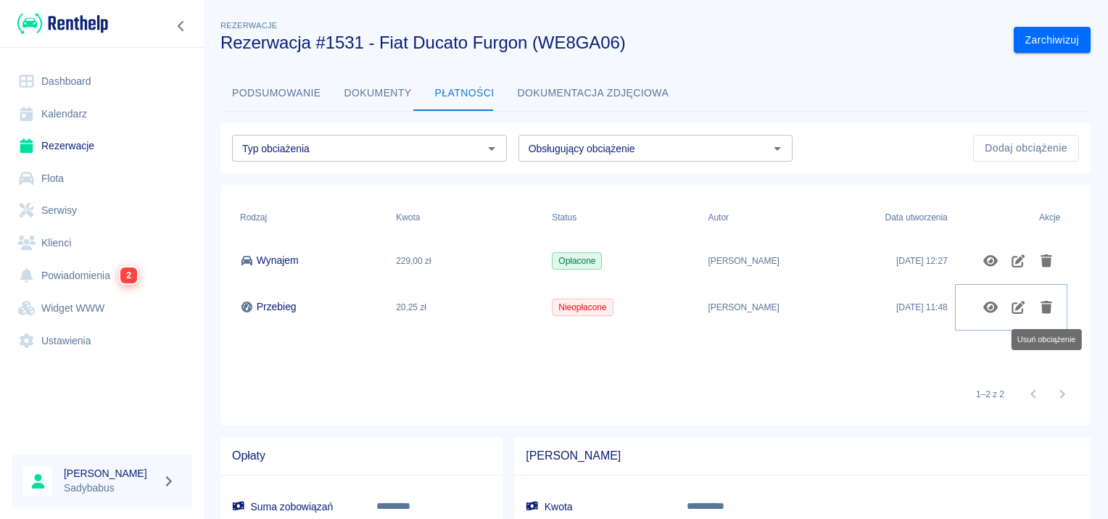
click at [1046, 308] on icon "Usuń obciążenie" at bounding box center [1047, 307] width 12 height 13
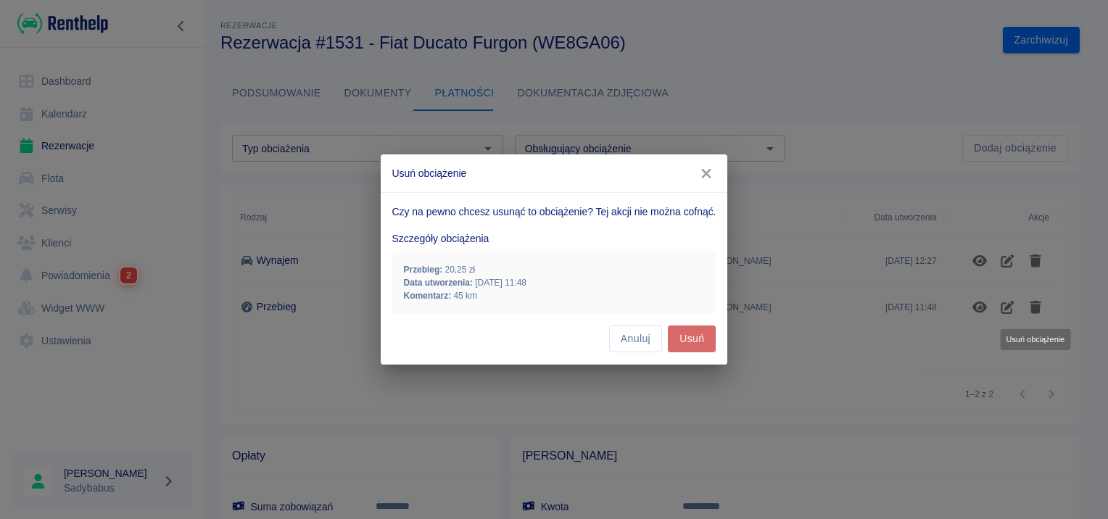
click at [685, 338] on button "Usuń" at bounding box center [692, 339] width 48 height 27
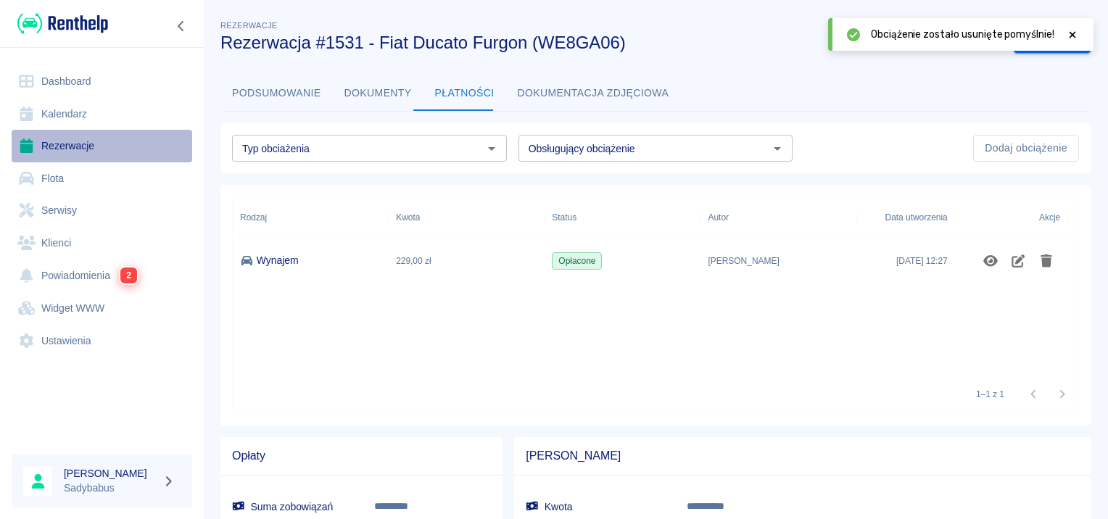
click at [33, 139] on icon at bounding box center [26, 146] width 18 height 15
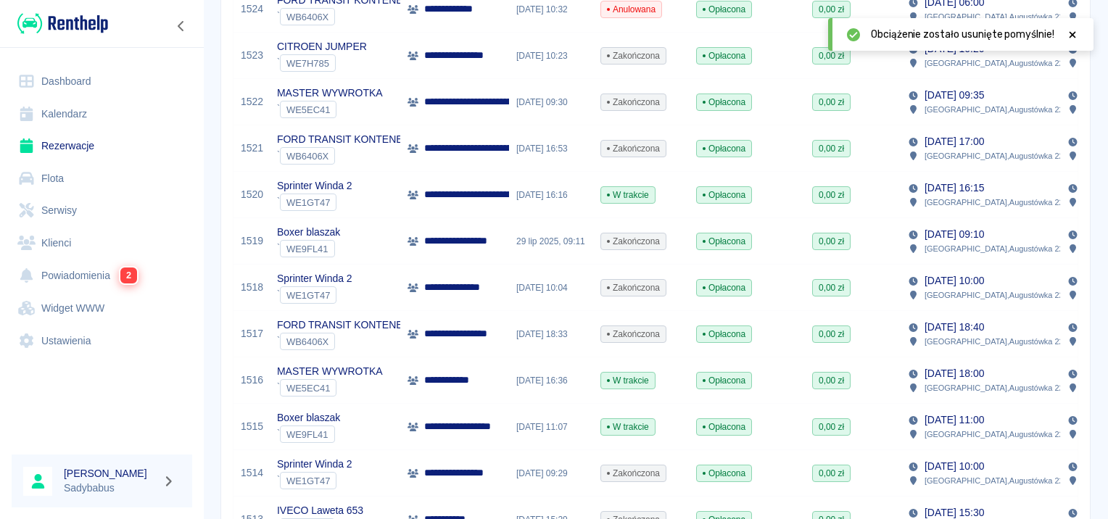
scroll to position [725, 0]
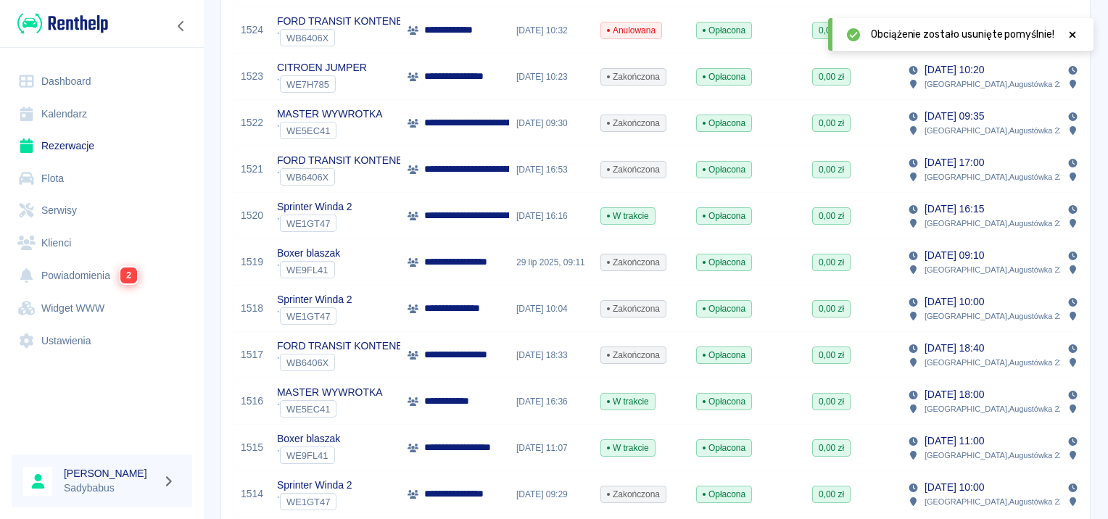
click at [461, 407] on p "**********" at bounding box center [456, 401] width 64 height 15
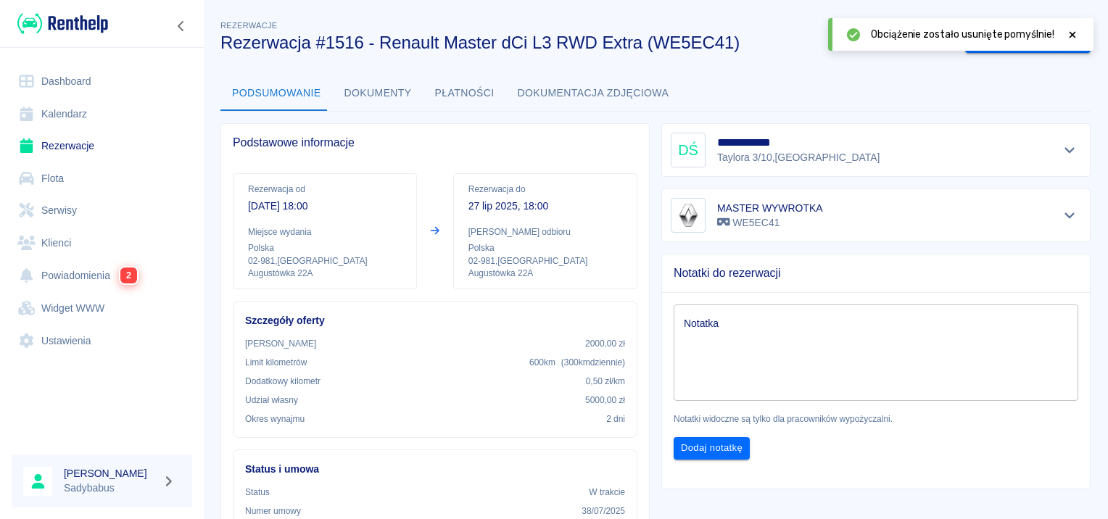
click at [1073, 38] on icon at bounding box center [1072, 35] width 13 height 10
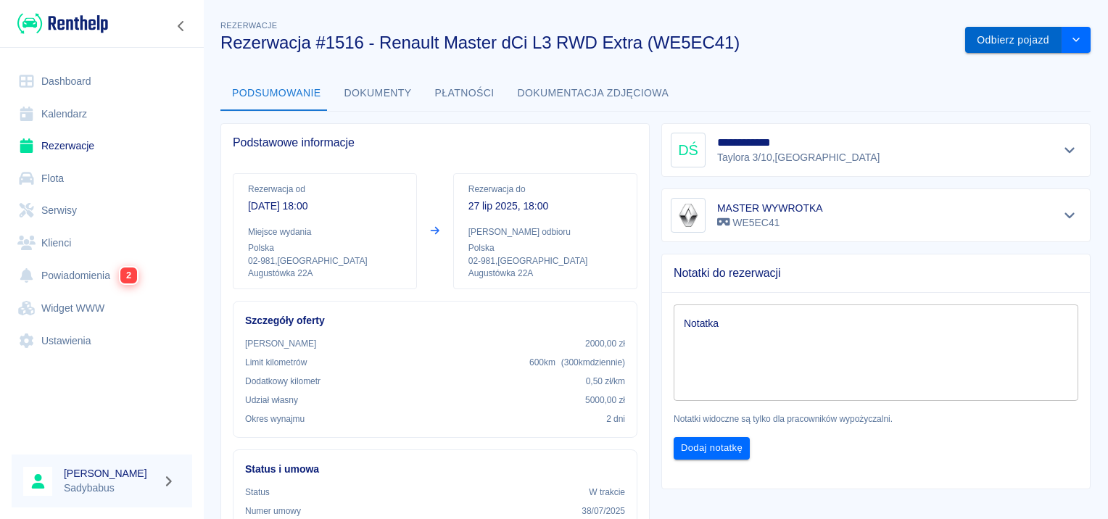
click at [986, 37] on button "Odbierz pojazd" at bounding box center [1013, 40] width 96 height 27
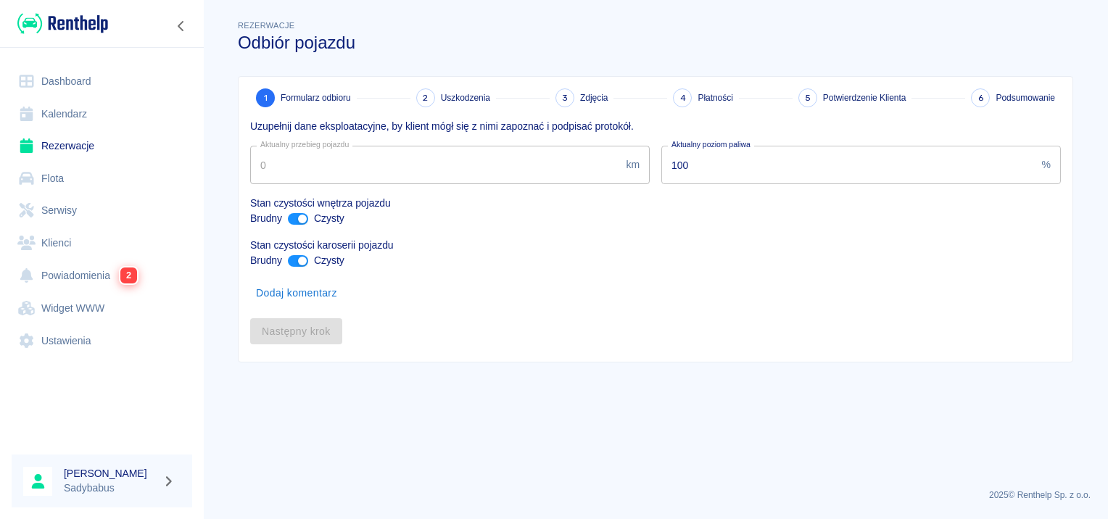
type input "114000"
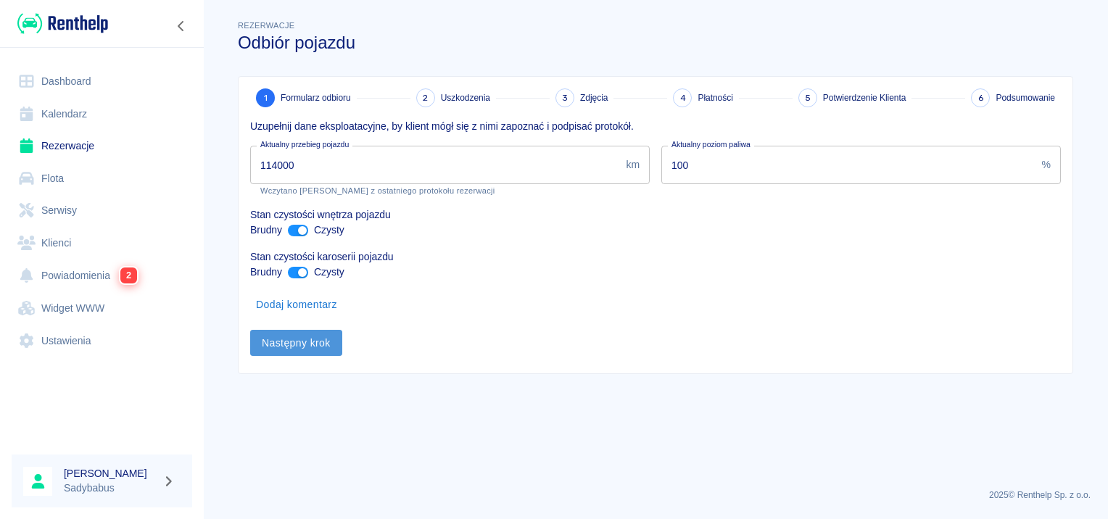
click at [285, 331] on button "Następny krok" at bounding box center [296, 343] width 92 height 27
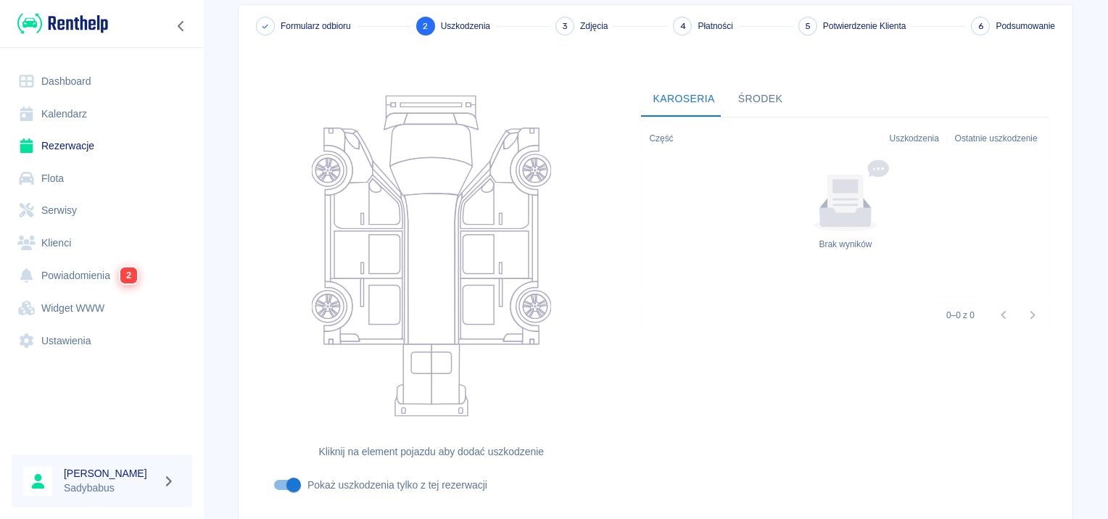
scroll to position [173, 0]
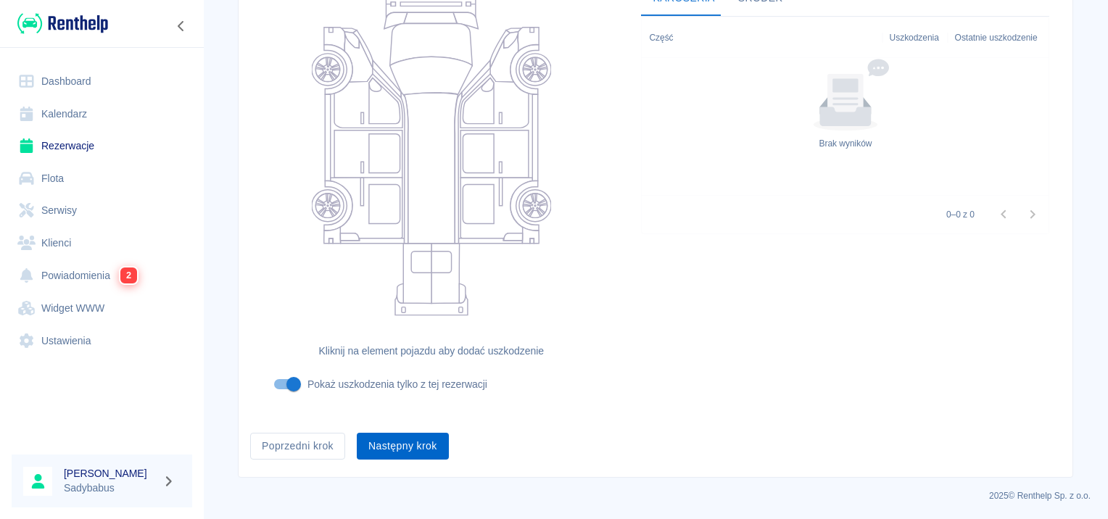
click at [413, 453] on button "Następny krok" at bounding box center [403, 446] width 92 height 27
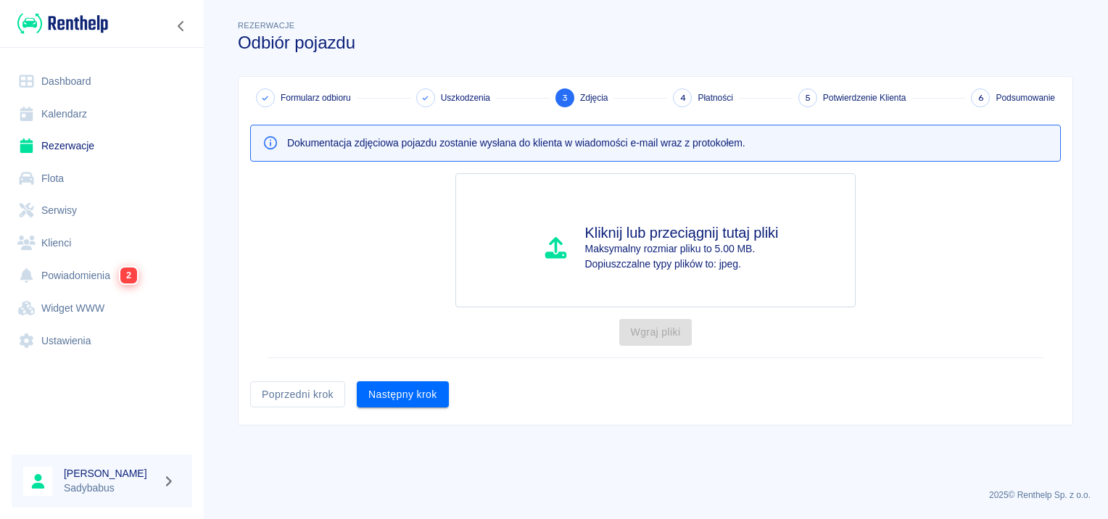
scroll to position [0, 0]
click at [383, 383] on button "Następny krok" at bounding box center [403, 394] width 92 height 27
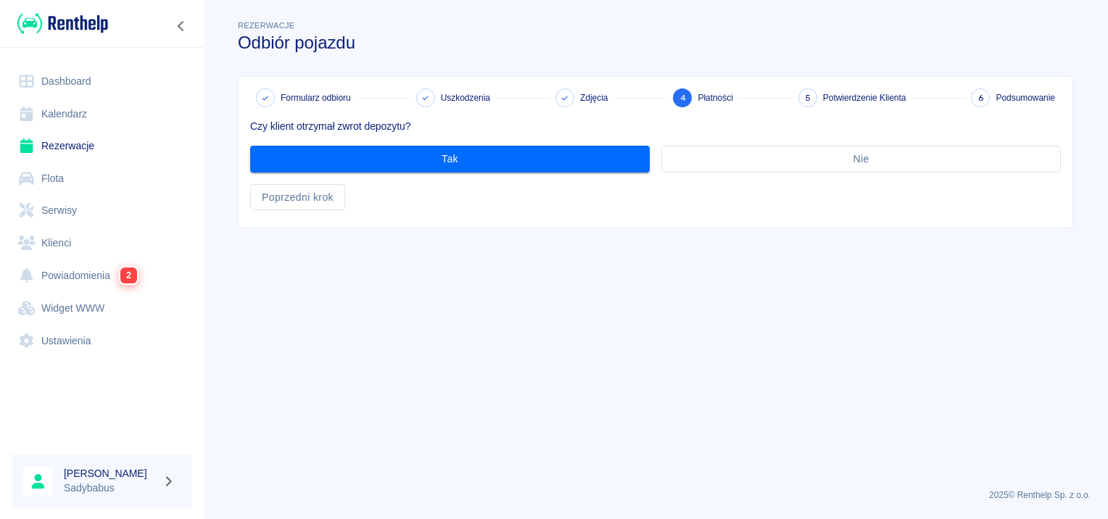
click at [386, 386] on main "Rezerwacje Odbiór pojazdu Formularz odbioru Uszkodzenia Zdjęcia 4 Płatności 5 P…" at bounding box center [655, 247] width 905 height 460
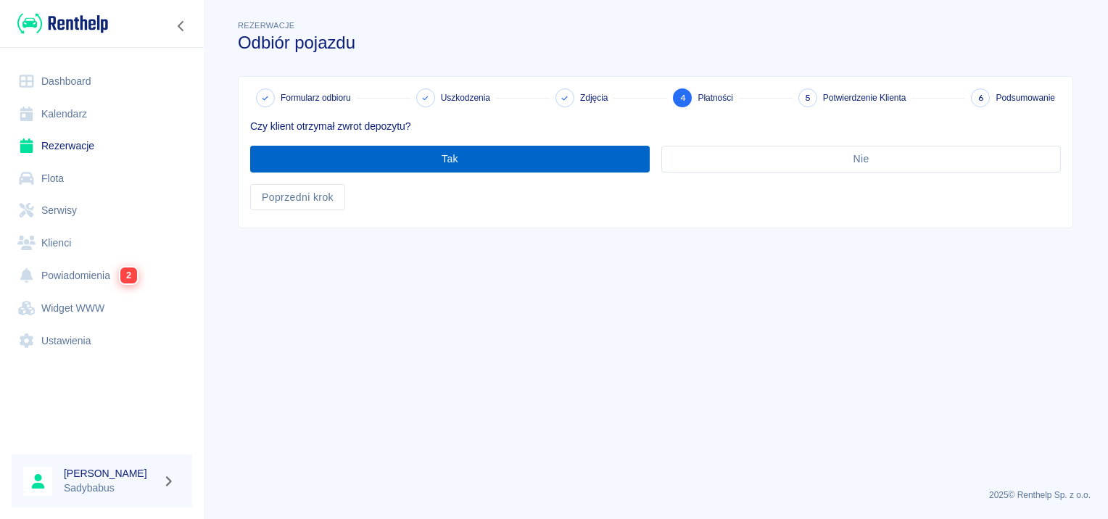
click at [375, 168] on button "Tak" at bounding box center [450, 159] width 400 height 27
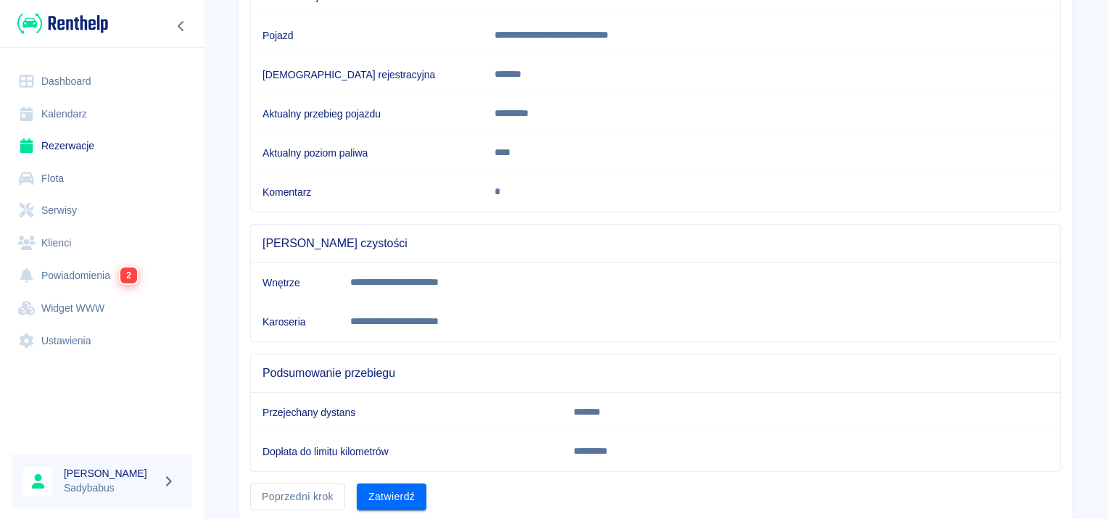
scroll to position [256, 0]
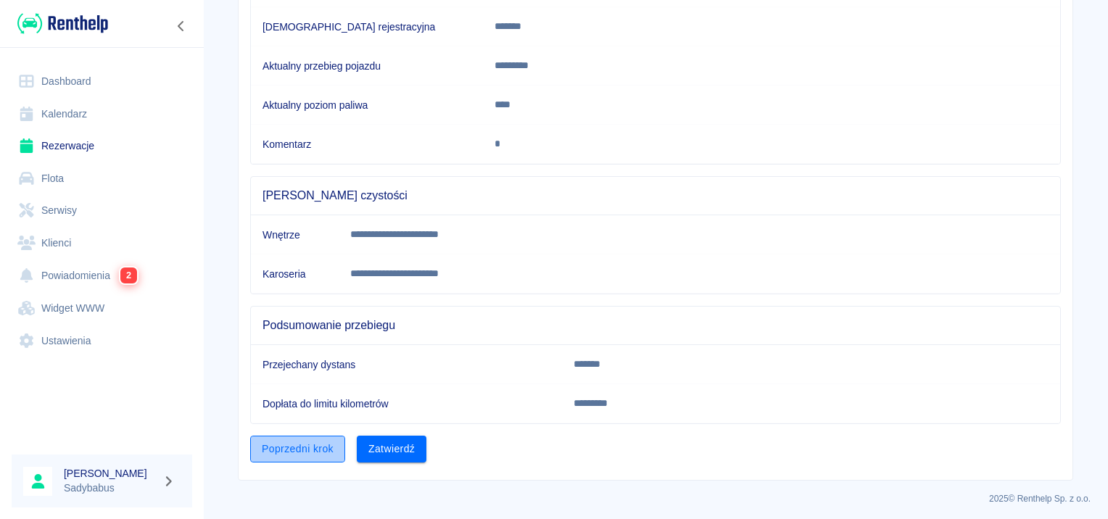
click at [308, 450] on button "Poprzedni krok" at bounding box center [297, 449] width 95 height 27
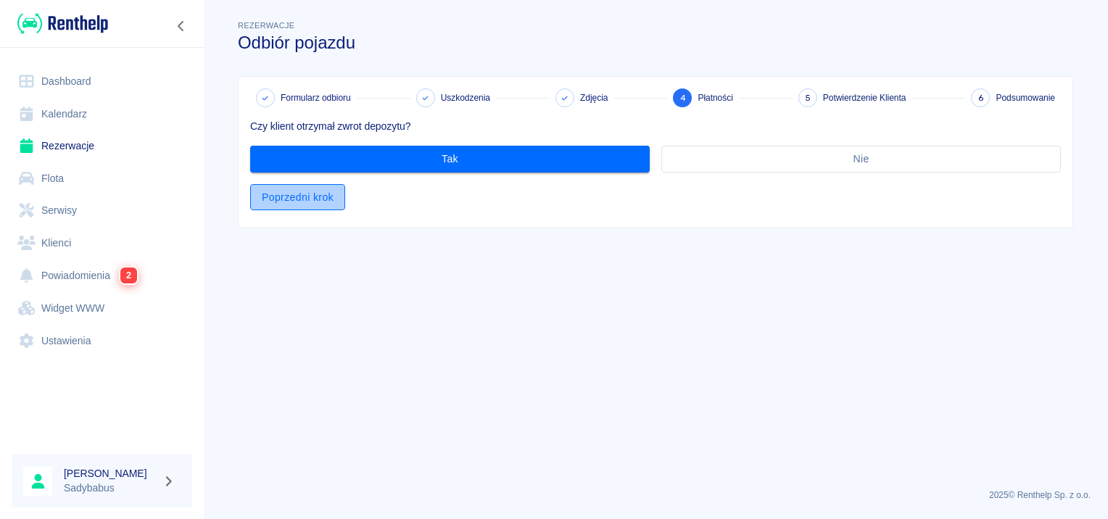
click at [308, 201] on button "Poprzedni krok" at bounding box center [297, 197] width 95 height 27
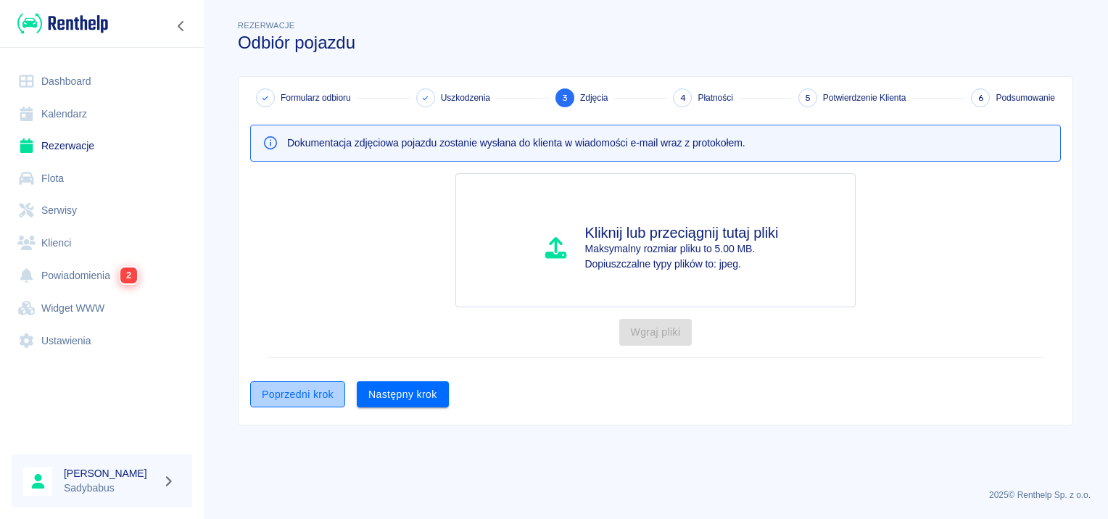
click at [279, 397] on button "Poprzedni krok" at bounding box center [297, 394] width 95 height 27
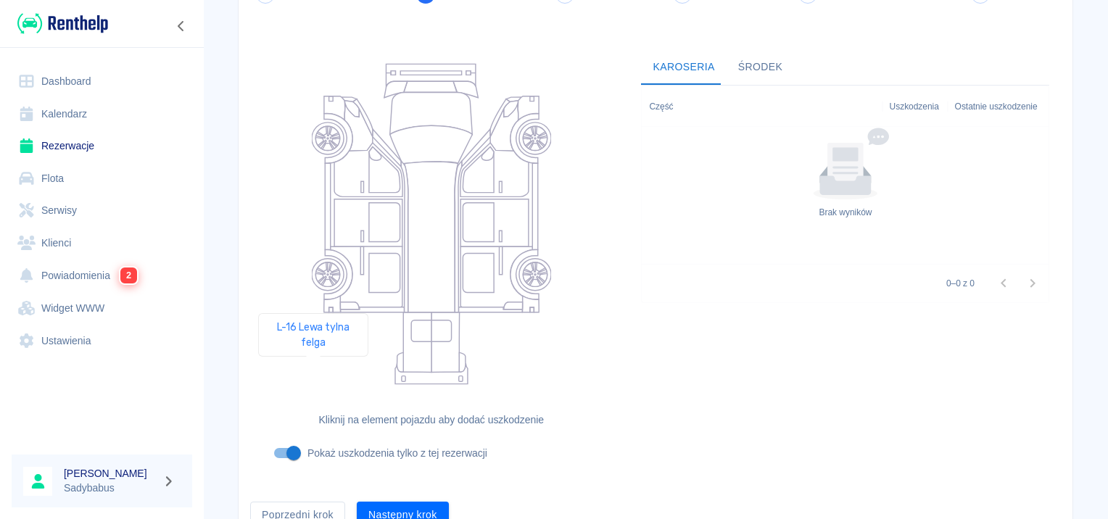
scroll to position [173, 0]
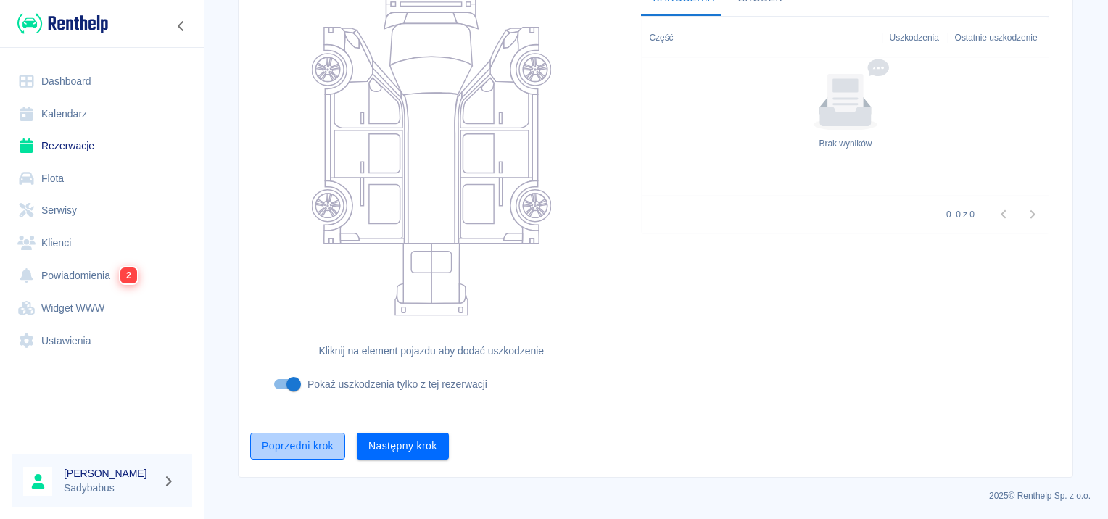
click at [313, 450] on button "Poprzedni krok" at bounding box center [297, 446] width 95 height 27
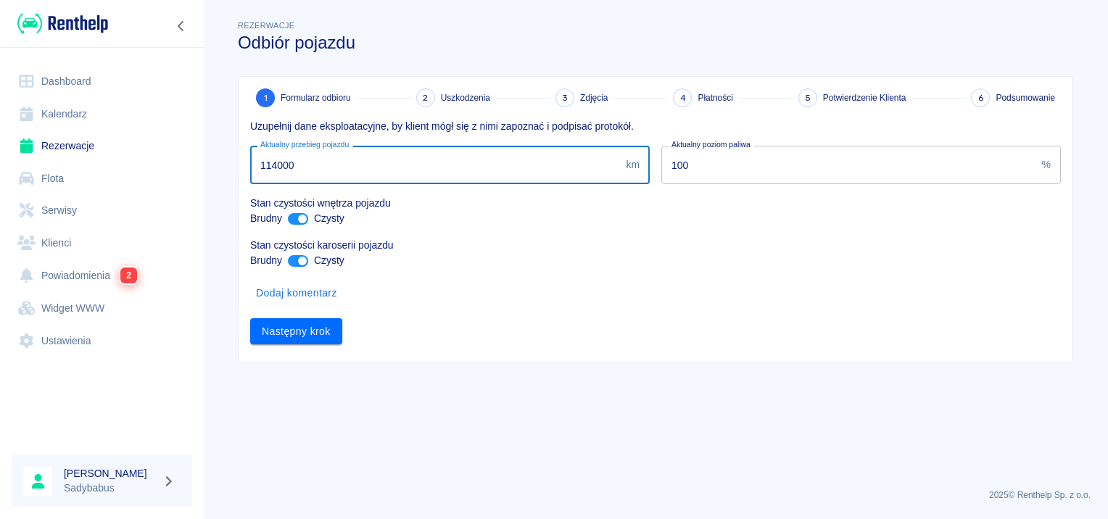
drag, startPoint x: 273, startPoint y: 168, endPoint x: 739, endPoint y: 160, distance: 466.4
click at [739, 160] on div "Uzupełnij dane eksploatacyjne, by klient mógł się z nimi zapoznać i podpisać pr…" at bounding box center [650, 225] width 822 height 237
type input "113700"
click at [304, 326] on button "Następny krok" at bounding box center [296, 331] width 92 height 27
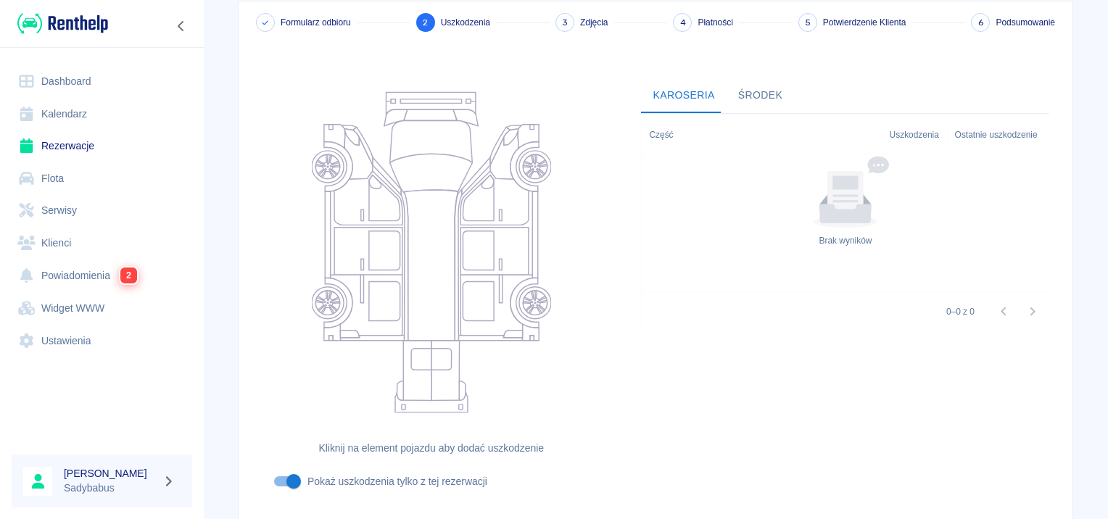
scroll to position [173, 0]
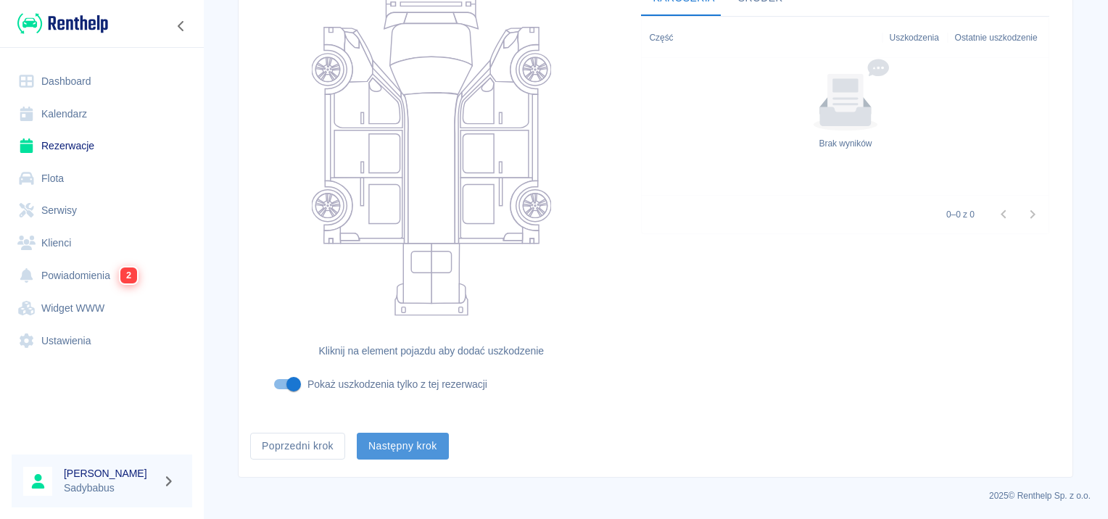
click at [365, 433] on button "Następny krok" at bounding box center [403, 446] width 92 height 27
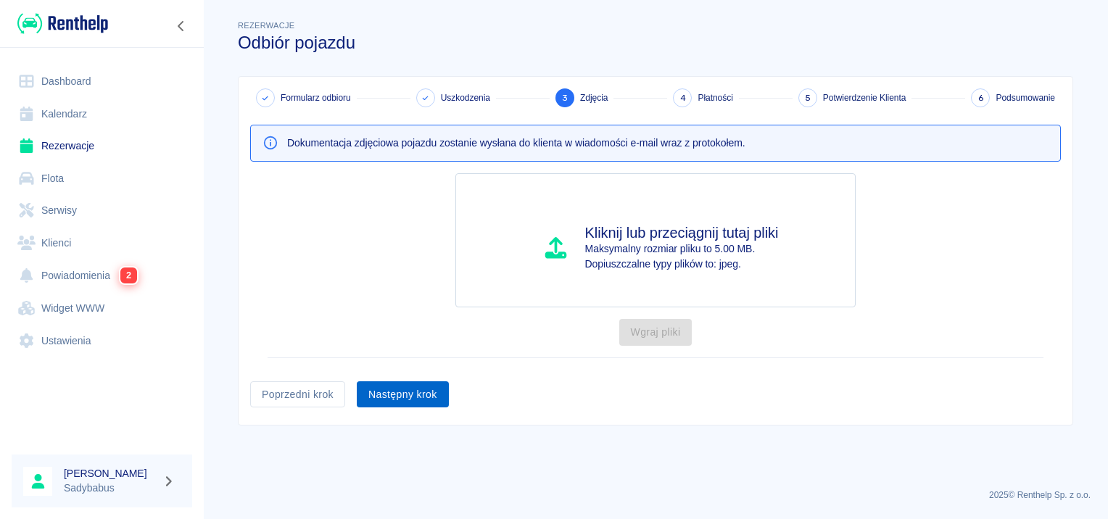
click at [376, 396] on button "Następny krok" at bounding box center [403, 394] width 92 height 27
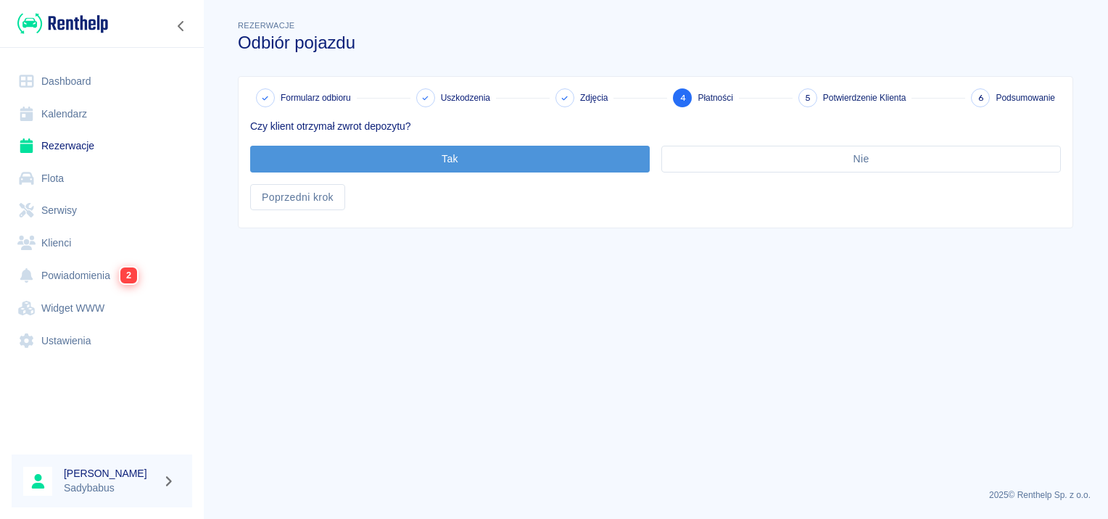
click at [426, 167] on button "Tak" at bounding box center [450, 159] width 400 height 27
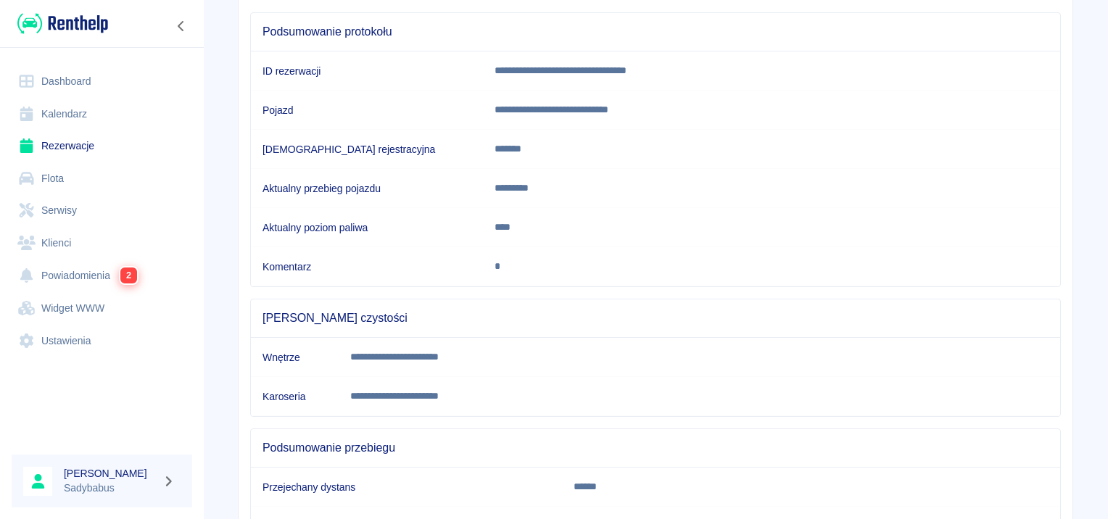
scroll to position [256, 0]
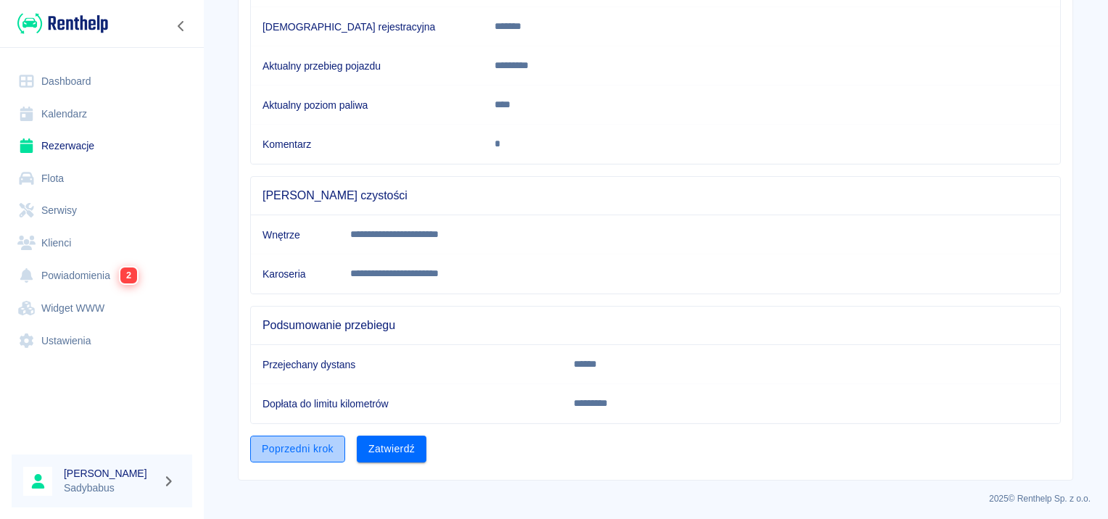
click at [263, 444] on button "Poprzedni krok" at bounding box center [297, 449] width 95 height 27
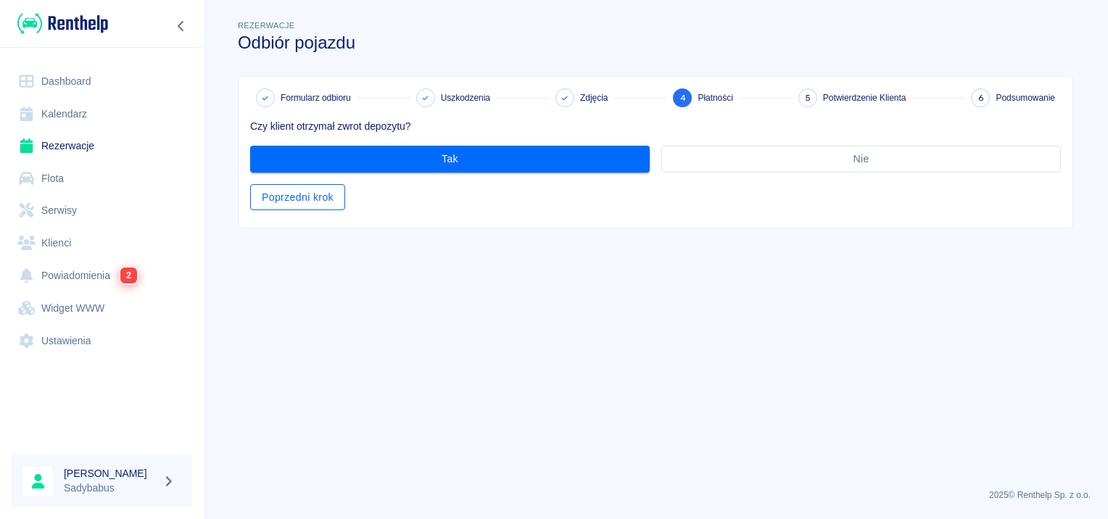
click at [296, 189] on button "Poprzedni krok" at bounding box center [297, 197] width 95 height 27
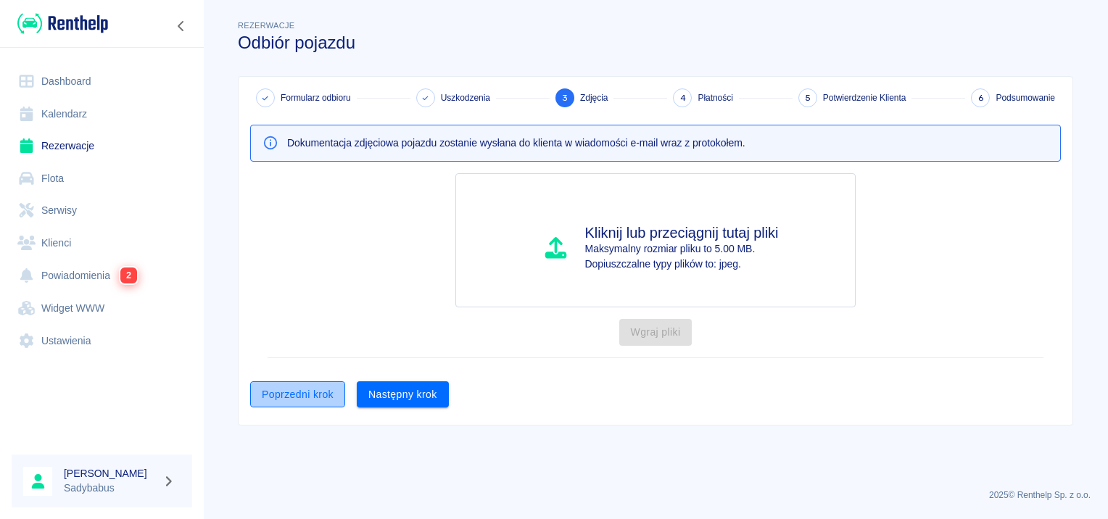
click at [279, 397] on button "Poprzedni krok" at bounding box center [297, 394] width 95 height 27
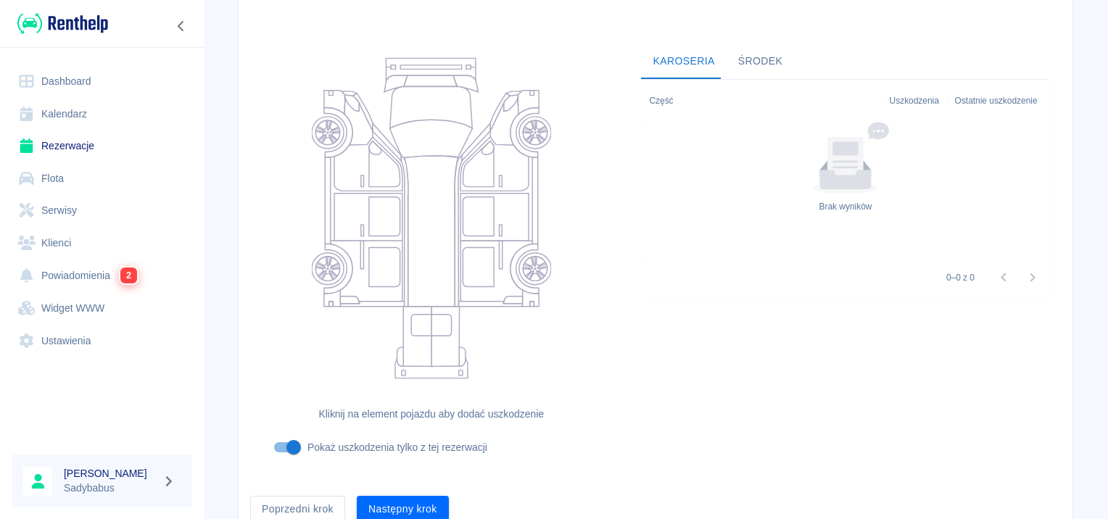
scroll to position [173, 0]
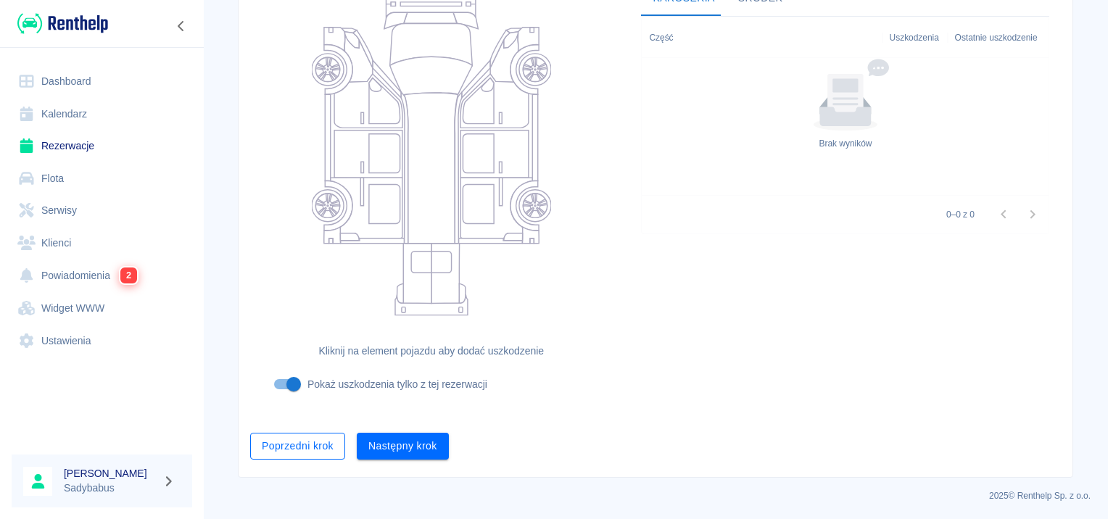
click at [310, 447] on button "Poprzedni krok" at bounding box center [297, 446] width 95 height 27
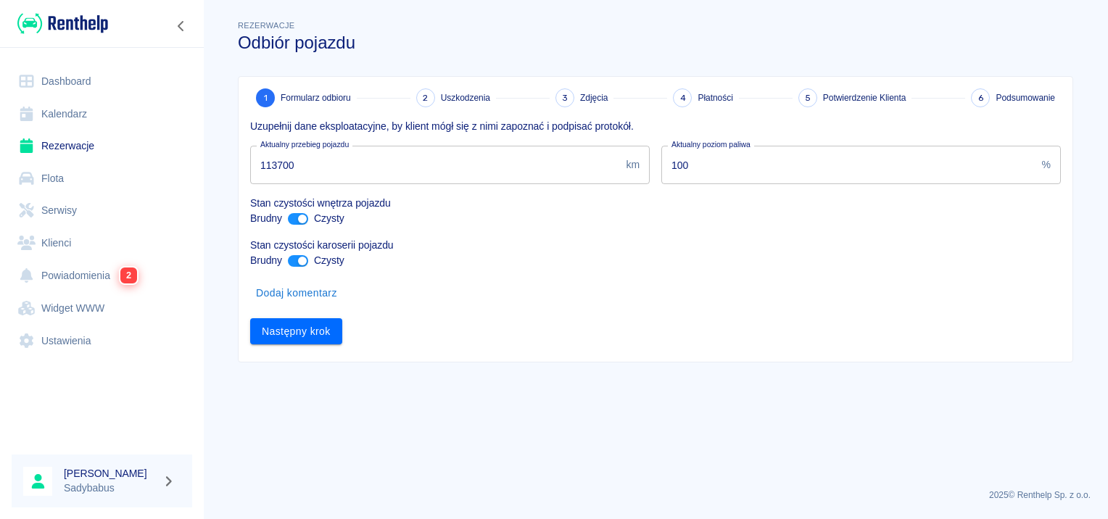
scroll to position [0, 0]
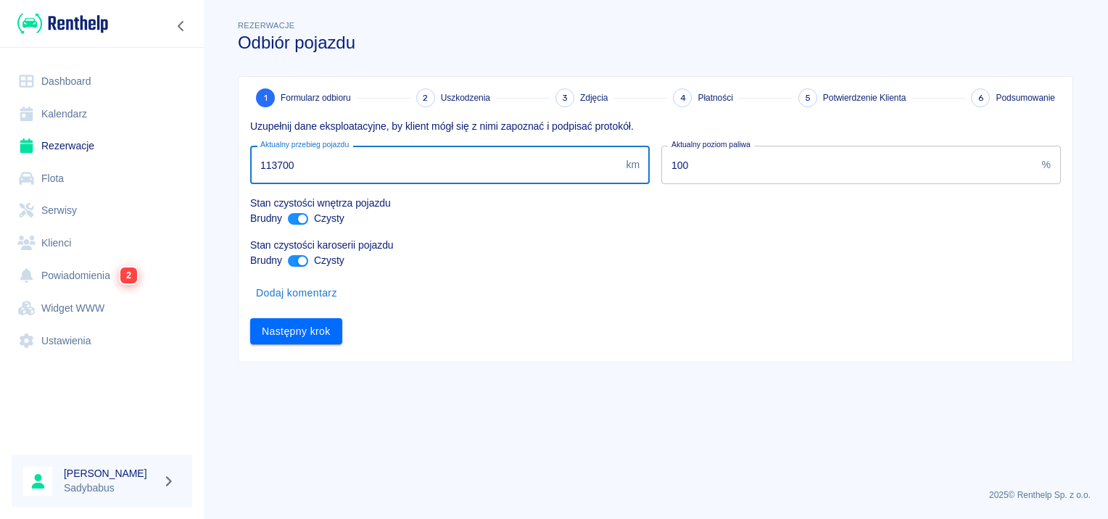
drag, startPoint x: 280, startPoint y: 165, endPoint x: 648, endPoint y: 81, distance: 377.8
click at [493, 161] on input "113700" at bounding box center [435, 165] width 370 height 38
type input "113200"
click at [303, 333] on button "Następny krok" at bounding box center [296, 331] width 92 height 27
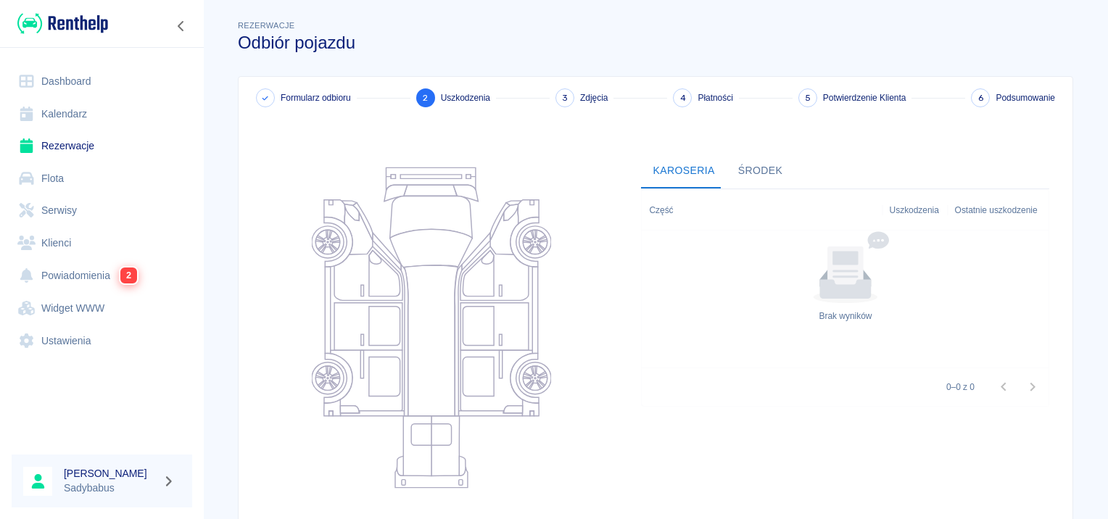
scroll to position [173, 0]
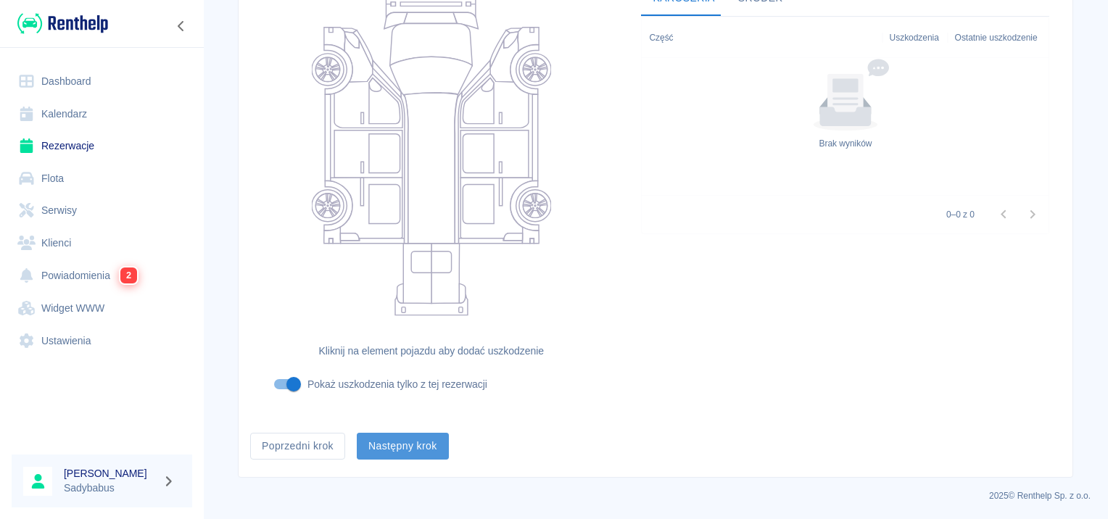
click at [389, 440] on button "Następny krok" at bounding box center [403, 446] width 92 height 27
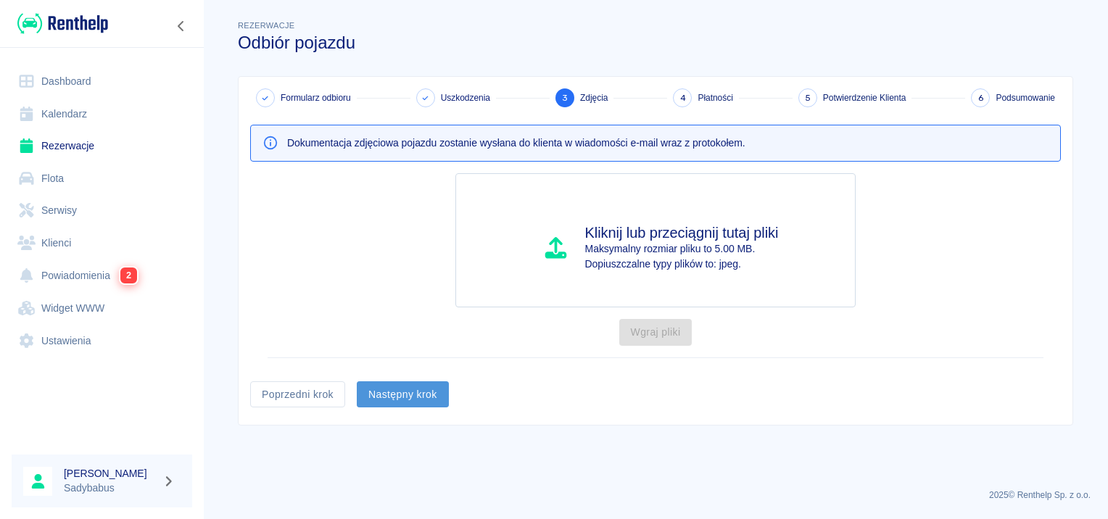
click at [392, 395] on button "Następny krok" at bounding box center [403, 394] width 92 height 27
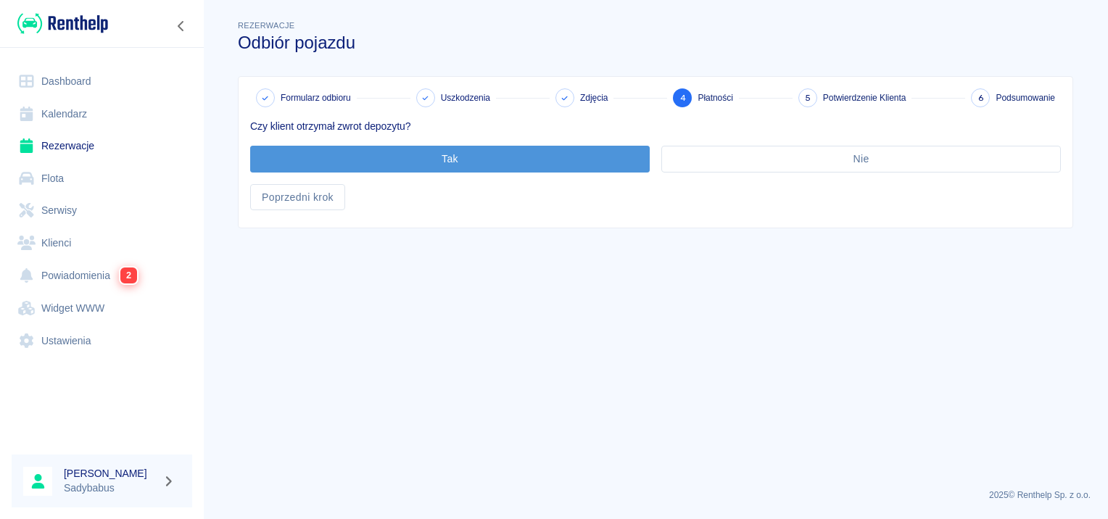
click at [356, 170] on button "Tak" at bounding box center [450, 159] width 400 height 27
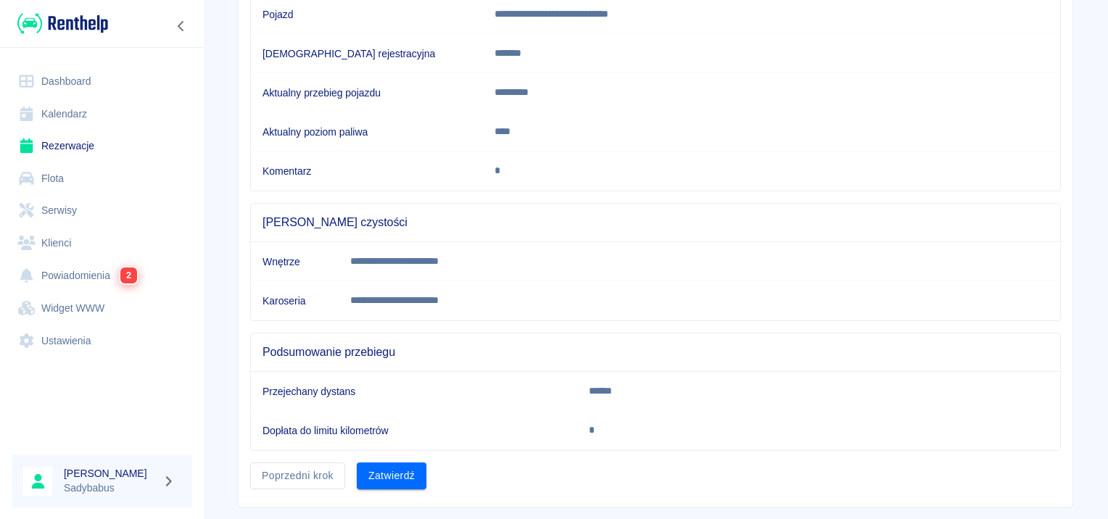
scroll to position [256, 0]
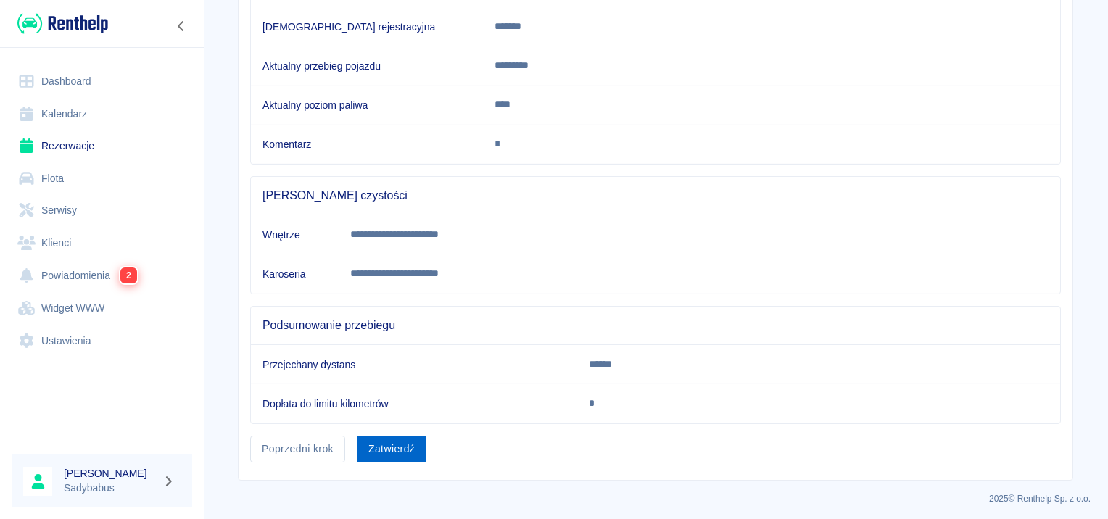
click at [387, 440] on button "Zatwierdź" at bounding box center [392, 449] width 70 height 27
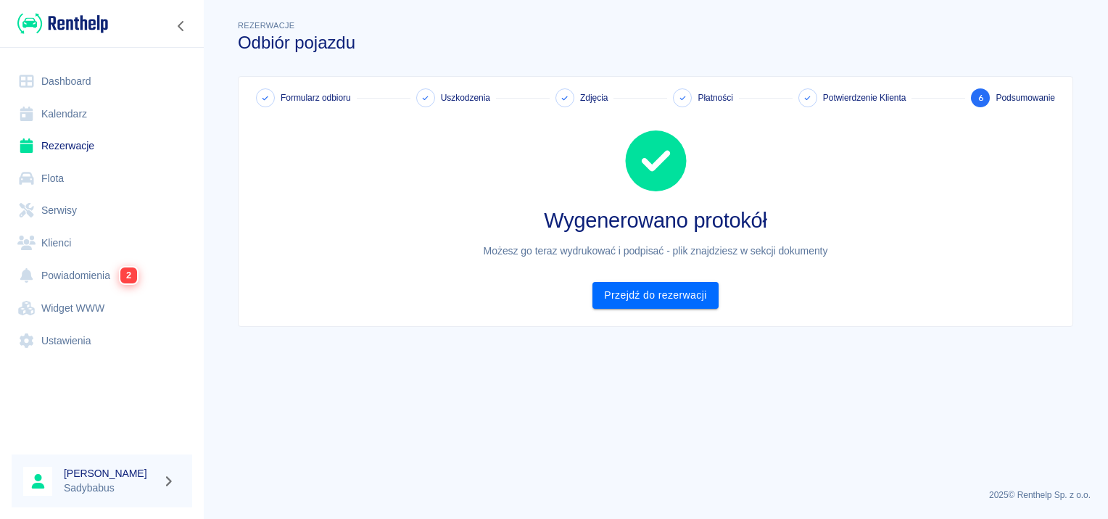
scroll to position [0, 0]
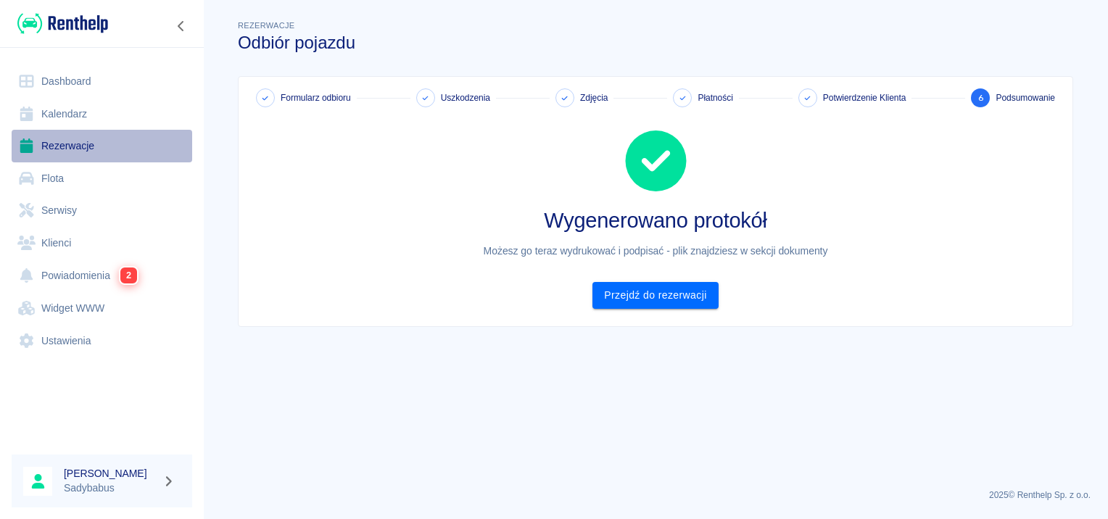
click at [58, 138] on link "Rezerwacje" at bounding box center [102, 146] width 181 height 33
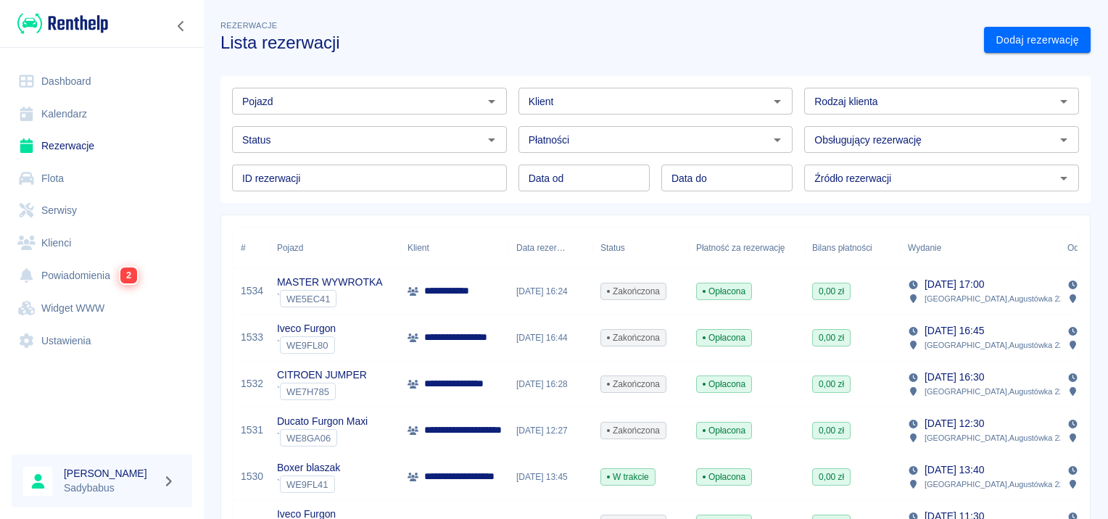
click at [498, 287] on div "**********" at bounding box center [454, 291] width 109 height 46
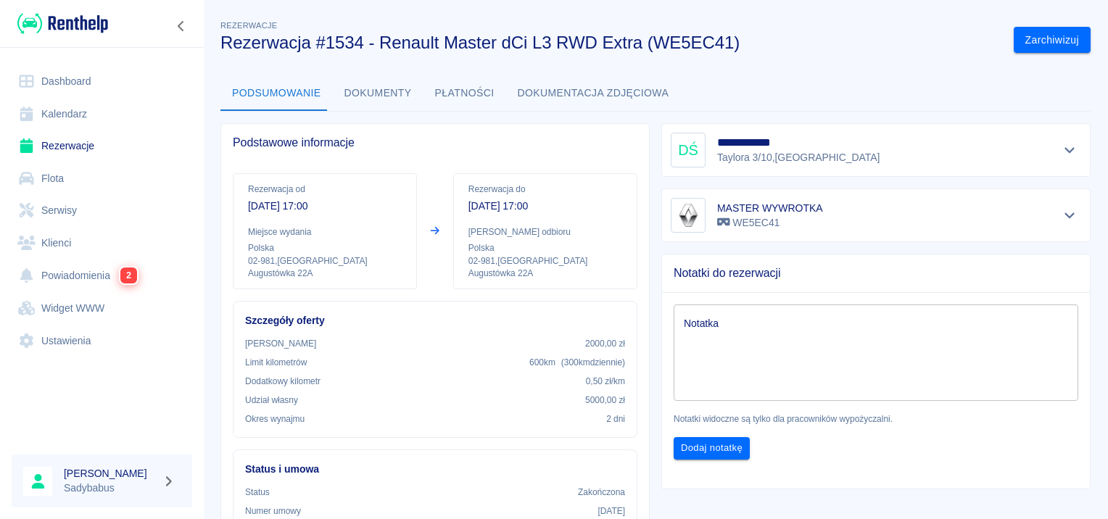
click at [388, 98] on button "Dokumenty" at bounding box center [378, 93] width 91 height 35
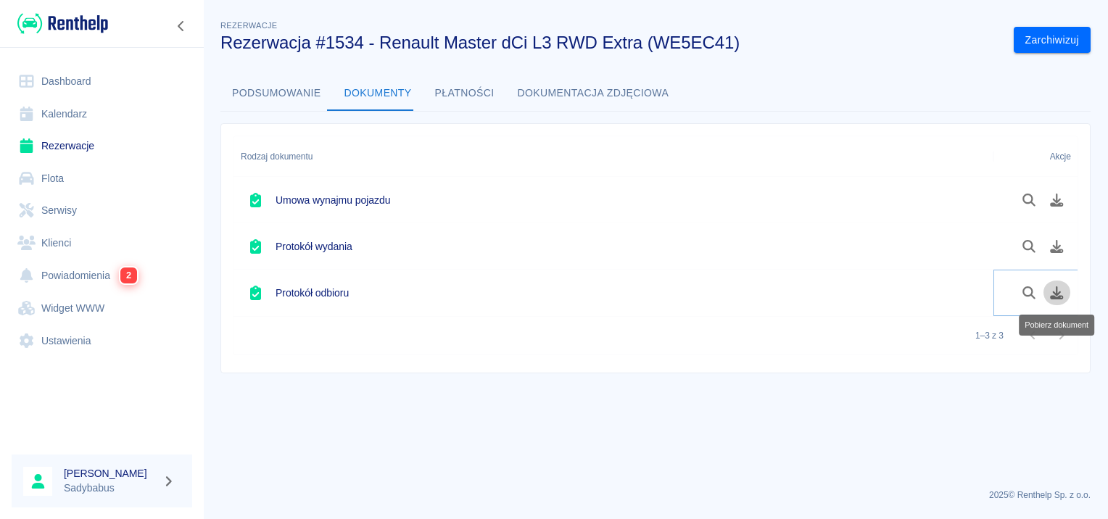
click at [1056, 294] on icon "Pobierz dokument" at bounding box center [1057, 292] width 13 height 13
